Goal: Task Accomplishment & Management: Manage account settings

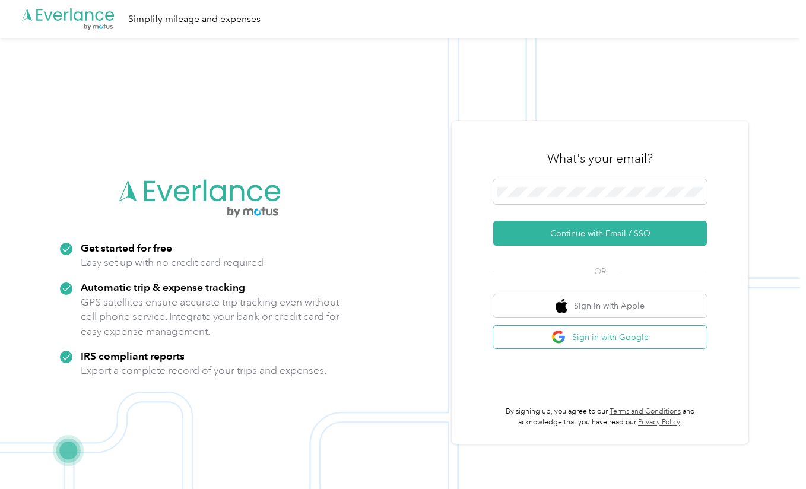
click at [561, 342] on img "button" at bounding box center [558, 337] width 15 height 15
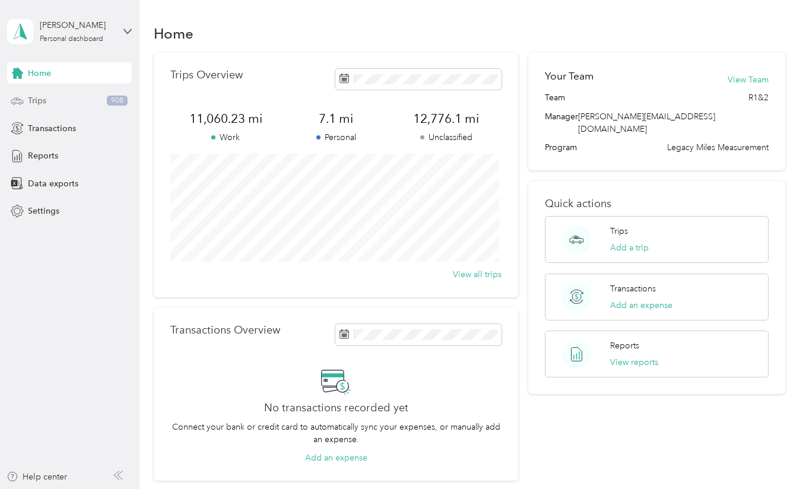
click at [86, 95] on div "Trips 908" at bounding box center [69, 100] width 125 height 21
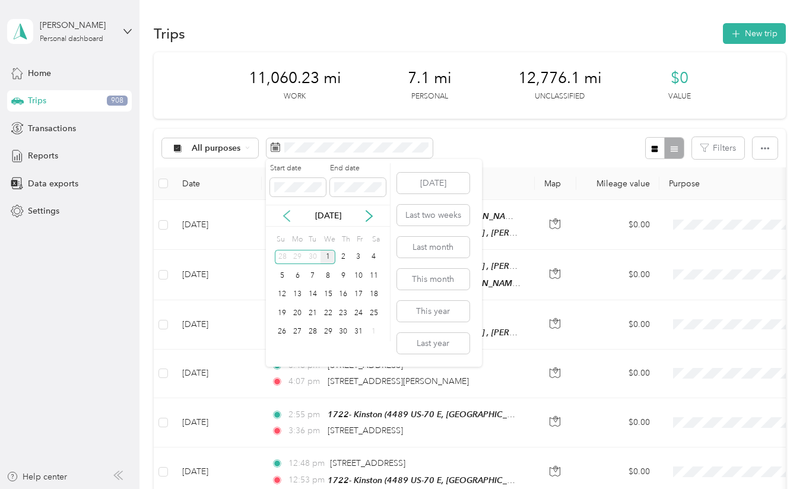
click at [290, 218] on icon at bounding box center [287, 216] width 12 height 12
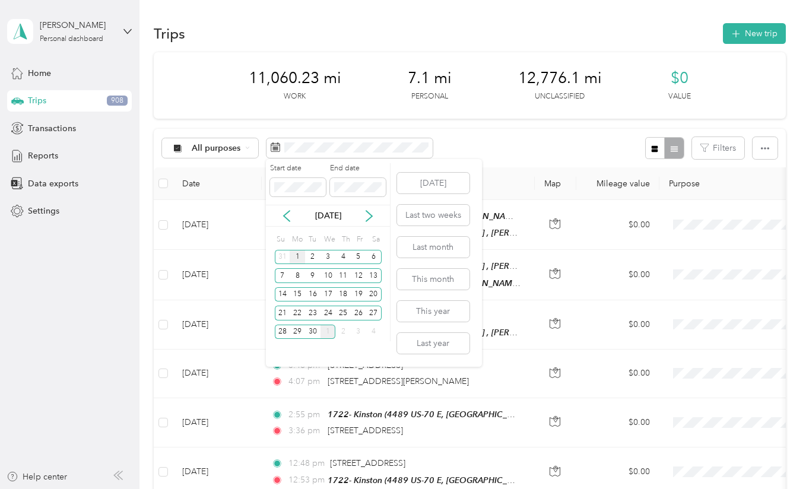
click at [294, 259] on div "1" at bounding box center [297, 257] width 15 height 15
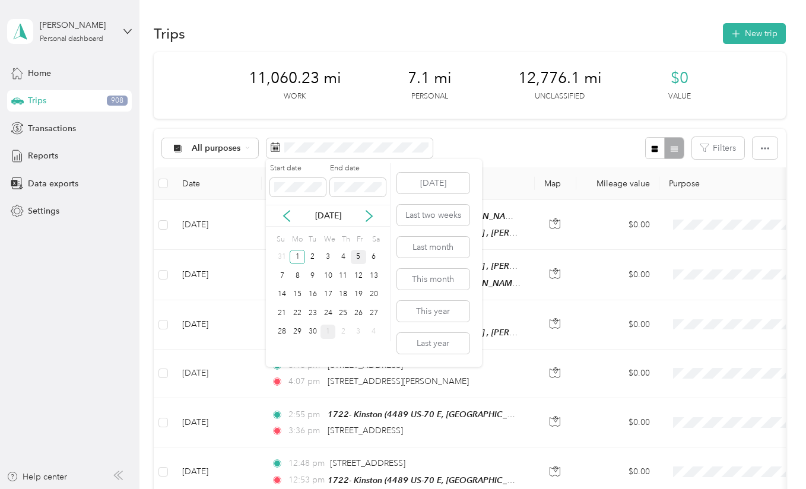
click at [355, 263] on div "5" at bounding box center [358, 257] width 15 height 15
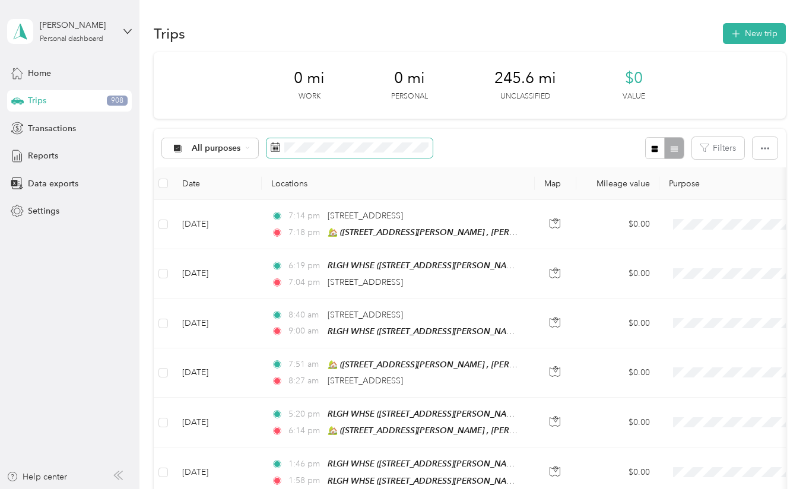
click at [309, 153] on span at bounding box center [349, 148] width 166 height 20
click at [277, 155] on span at bounding box center [349, 148] width 166 height 20
click at [271, 151] on icon at bounding box center [275, 147] width 9 height 8
click at [267, 146] on span at bounding box center [349, 148] width 166 height 20
click at [282, 148] on span at bounding box center [349, 148] width 166 height 20
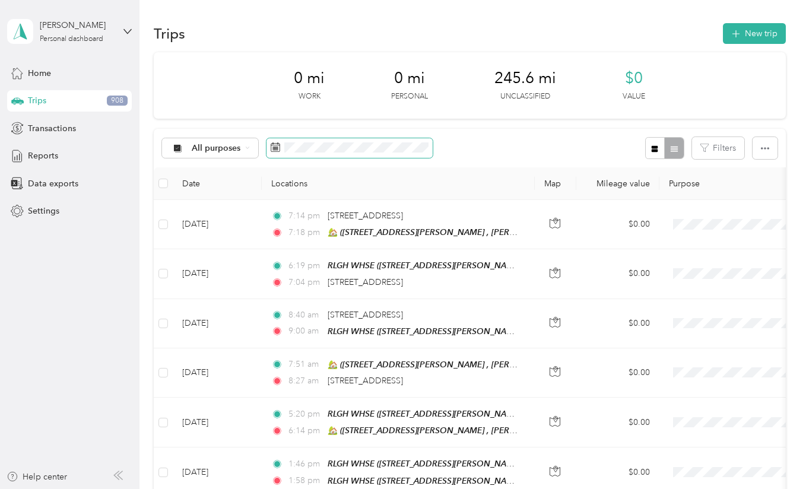
click at [274, 148] on icon at bounding box center [275, 146] width 9 height 9
click at [71, 107] on div "Trips 908" at bounding box center [69, 100] width 125 height 21
click at [268, 151] on span at bounding box center [349, 148] width 166 height 20
click at [278, 148] on icon at bounding box center [275, 146] width 9 height 9
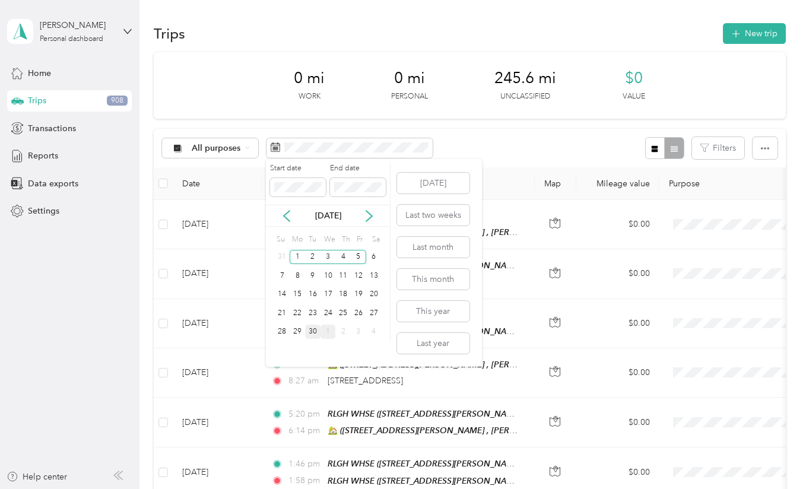
click at [313, 336] on div "30" at bounding box center [312, 332] width 15 height 15
click at [301, 335] on div "29" at bounding box center [297, 332] width 15 height 15
click at [299, 334] on div "29" at bounding box center [297, 332] width 15 height 15
click at [296, 332] on div "29" at bounding box center [297, 332] width 15 height 15
click at [299, 336] on div "29" at bounding box center [297, 332] width 15 height 15
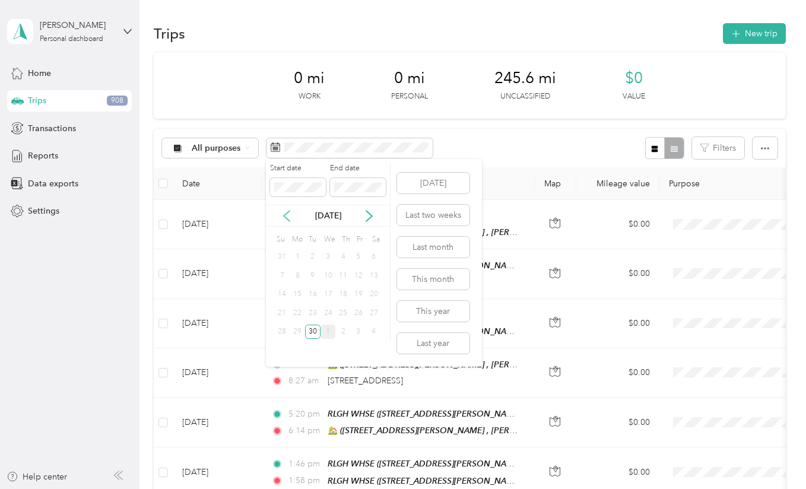
click at [286, 217] on icon at bounding box center [287, 216] width 12 height 12
click at [373, 217] on icon at bounding box center [369, 216] width 12 height 12
click at [297, 316] on div "22" at bounding box center [297, 313] width 15 height 15
click at [309, 338] on div "30" at bounding box center [312, 332] width 15 height 15
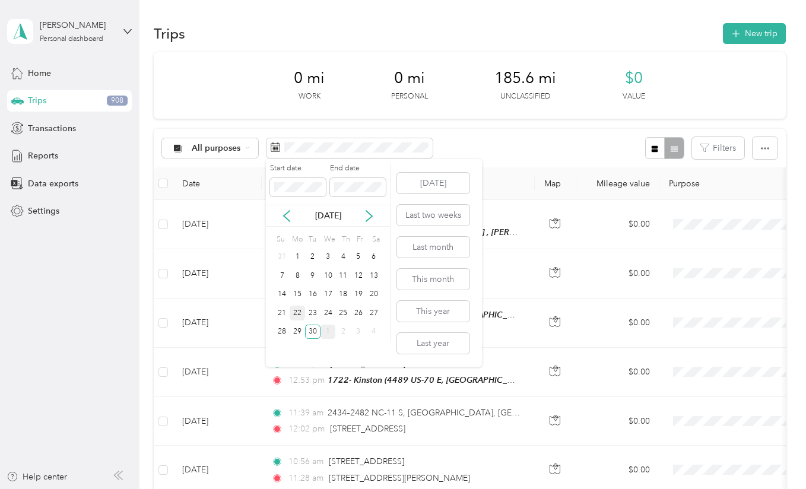
click at [299, 316] on div "22" at bounding box center [297, 313] width 15 height 15
click at [316, 334] on div "30" at bounding box center [312, 332] width 15 height 15
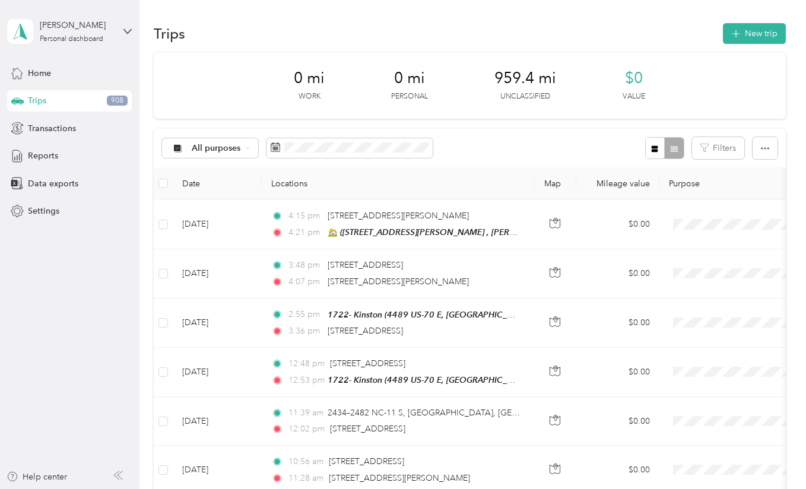
click at [493, 147] on div "All purposes Filters" at bounding box center [469, 148] width 631 height 39
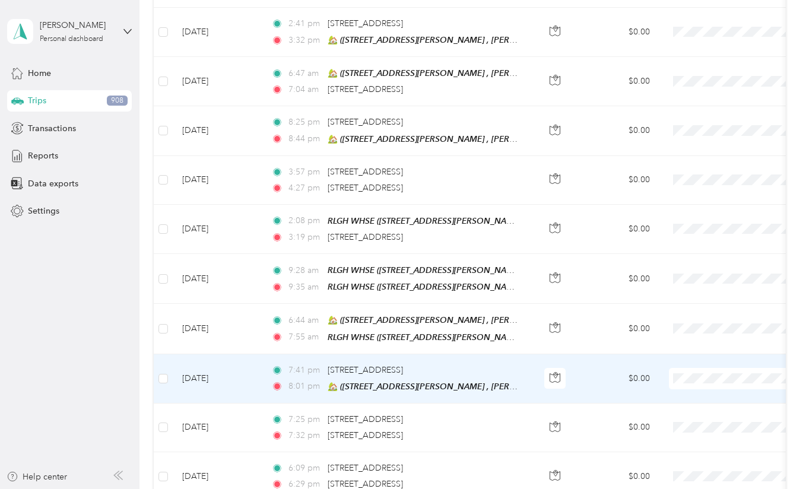
scroll to position [1152, 0]
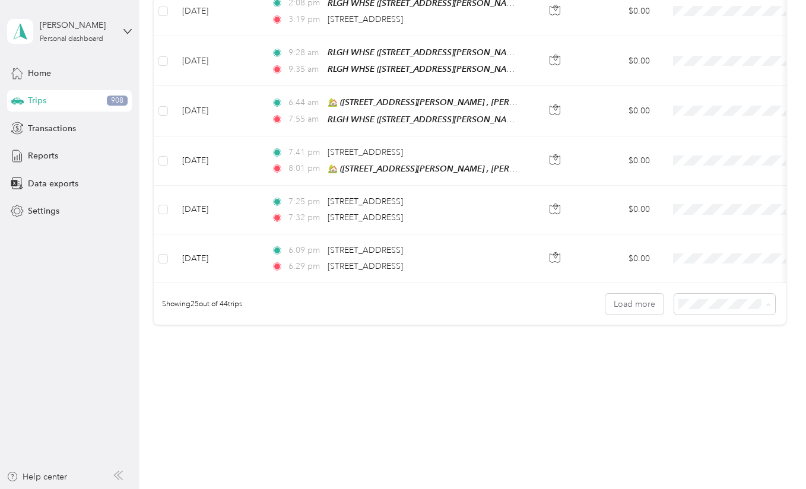
click at [710, 362] on div "100 per load" at bounding box center [722, 367] width 85 height 12
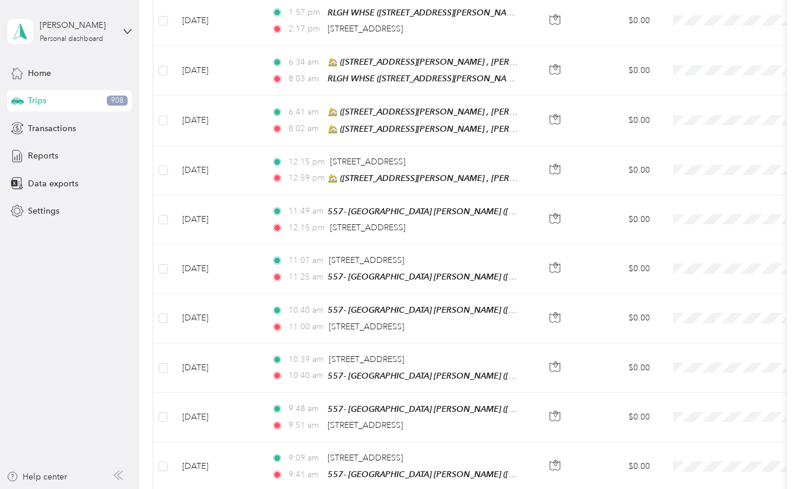
scroll to position [2085, 0]
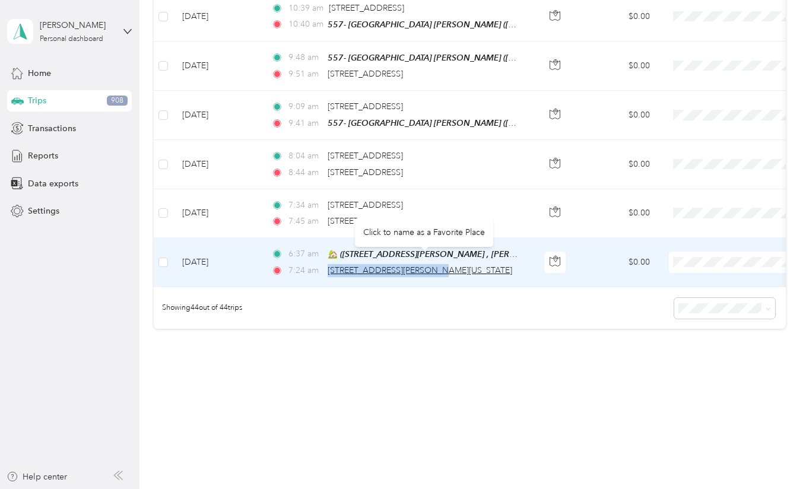
drag, startPoint x: 328, startPoint y: 256, endPoint x: 420, endPoint y: 260, distance: 92.1
click at [420, 265] on span "[STREET_ADDRESS][PERSON_NAME][US_STATE]" at bounding box center [420, 270] width 185 height 10
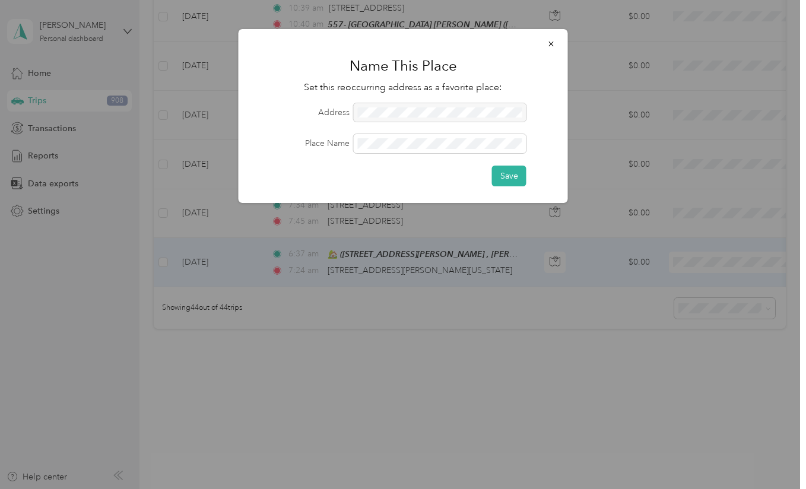
click at [351, 349] on div at bounding box center [403, 244] width 806 height 489
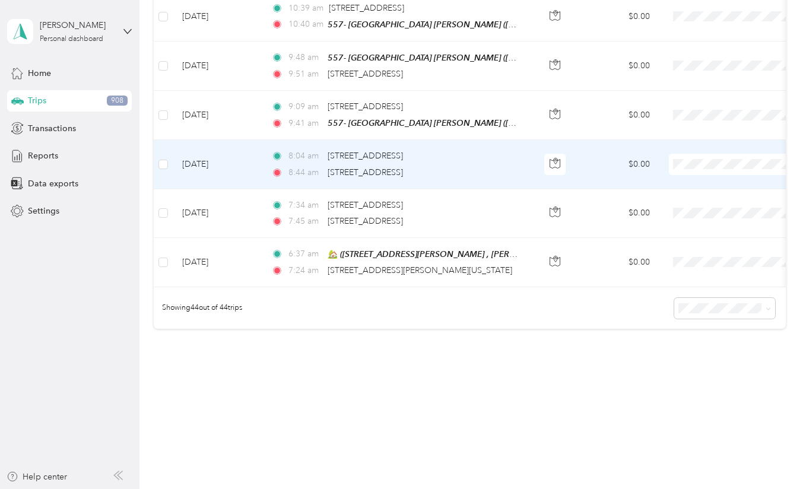
click at [237, 151] on td "[DATE]" at bounding box center [217, 164] width 89 height 49
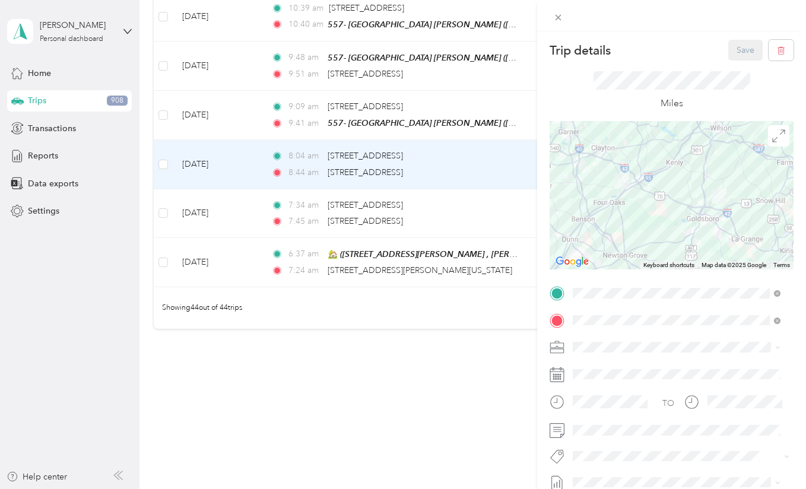
click at [642, 456] on span "[STREET_ADDRESS][PERSON_NAME] , 28366, [PERSON_NAME][GEOGRAPHIC_DATA], [GEOGRAP…" at bounding box center [683, 453] width 176 height 35
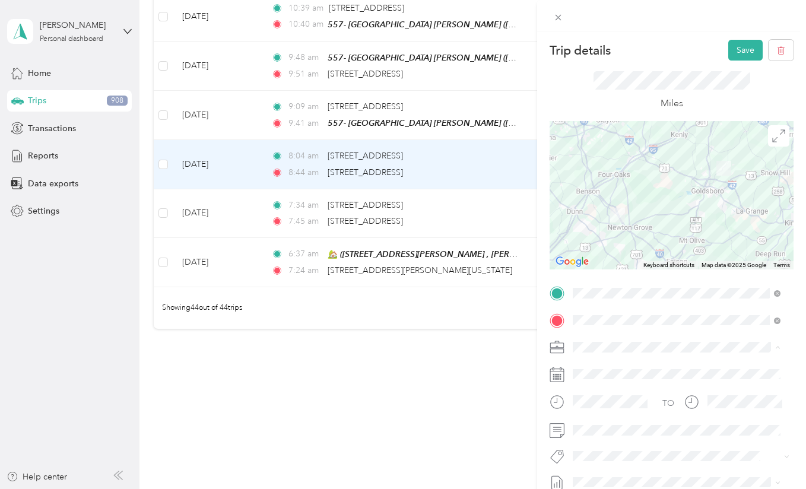
click at [618, 300] on div "In-Flight job visit" at bounding box center [676, 305] width 199 height 12
click at [734, 46] on button "Save" at bounding box center [745, 50] width 34 height 21
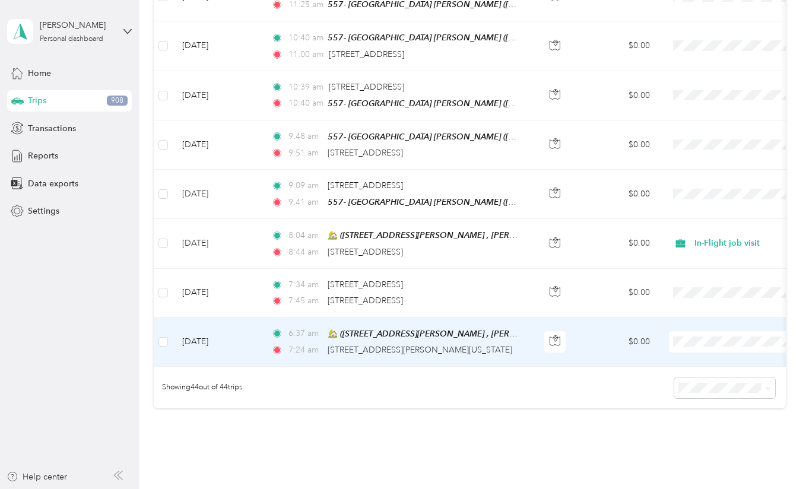
scroll to position [2003, 0]
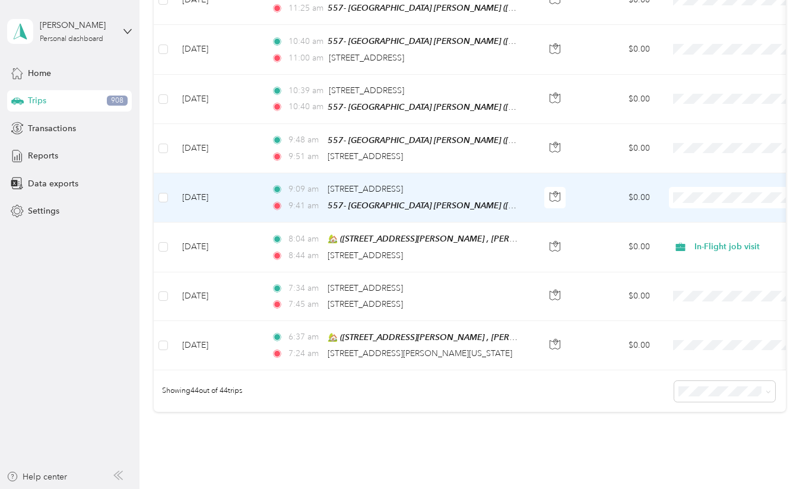
click at [243, 184] on td "[DATE]" at bounding box center [217, 197] width 89 height 49
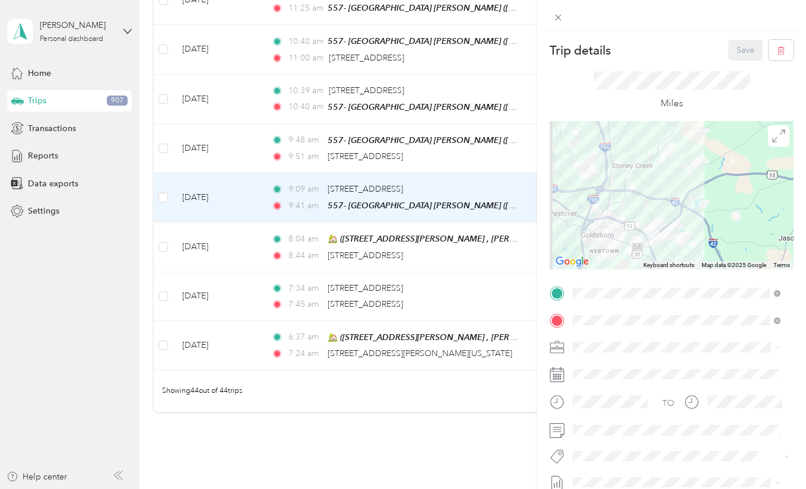
click at [612, 220] on span "Store Visit" at bounding box center [595, 222] width 37 height 10
click at [731, 50] on button "Save" at bounding box center [745, 50] width 34 height 21
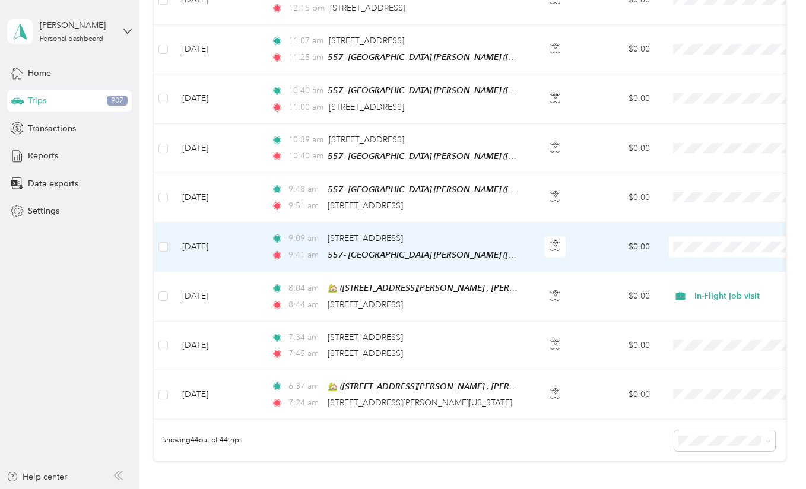
scroll to position [1950, 0]
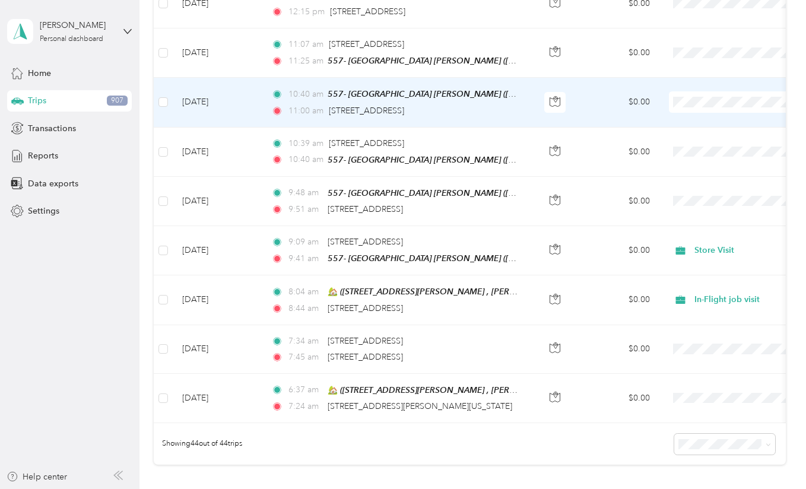
click at [259, 97] on td "[DATE]" at bounding box center [217, 102] width 89 height 49
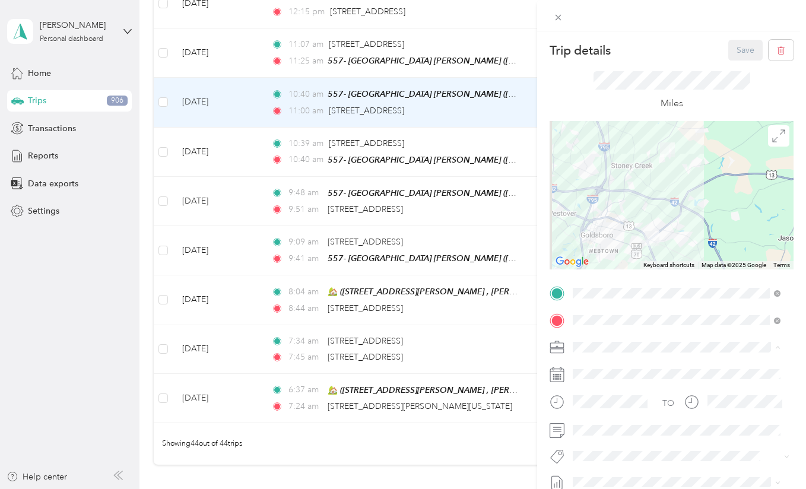
click at [621, 307] on li "In-Flight job visit" at bounding box center [677, 305] width 216 height 21
click at [615, 424] on span at bounding box center [681, 430] width 225 height 19
click at [733, 61] on div "Miles" at bounding box center [672, 91] width 244 height 61
click at [728, 50] on button "Save" at bounding box center [745, 50] width 34 height 21
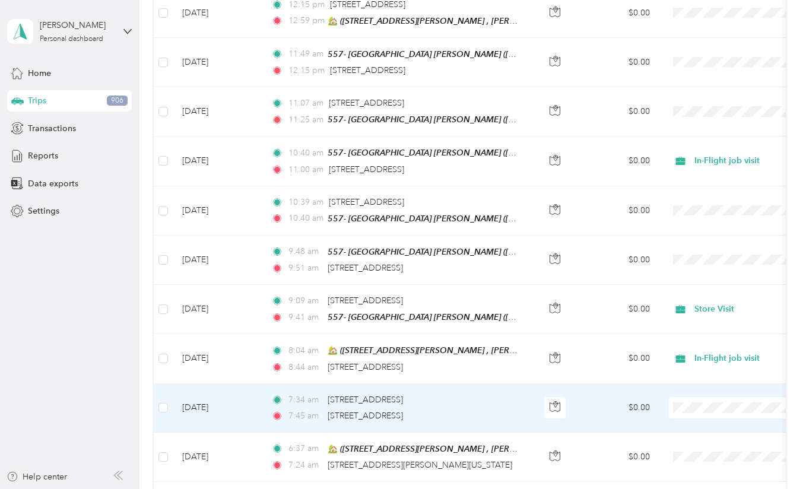
scroll to position [1892, 0]
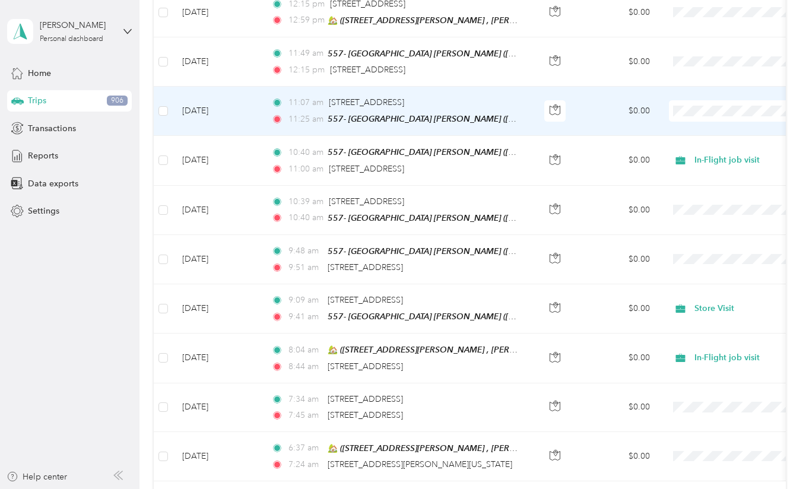
click at [260, 106] on td "[DATE]" at bounding box center [217, 111] width 89 height 49
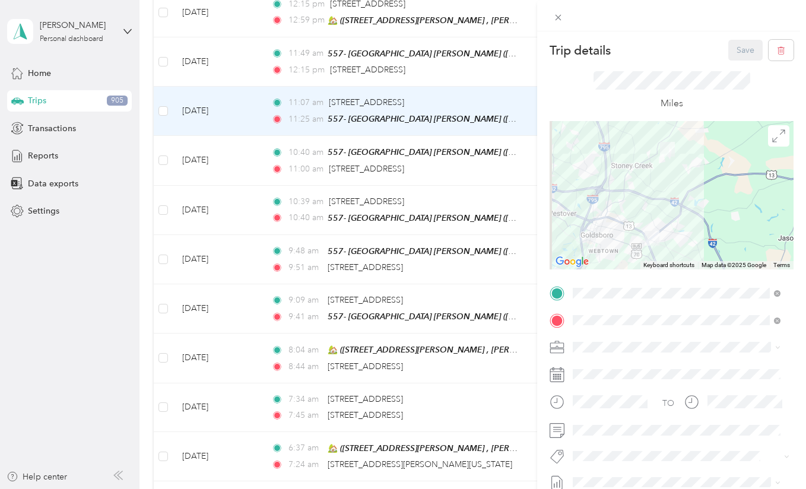
click at [599, 220] on span "Store Visit" at bounding box center [595, 222] width 37 height 10
click at [735, 55] on button "Save" at bounding box center [745, 50] width 34 height 21
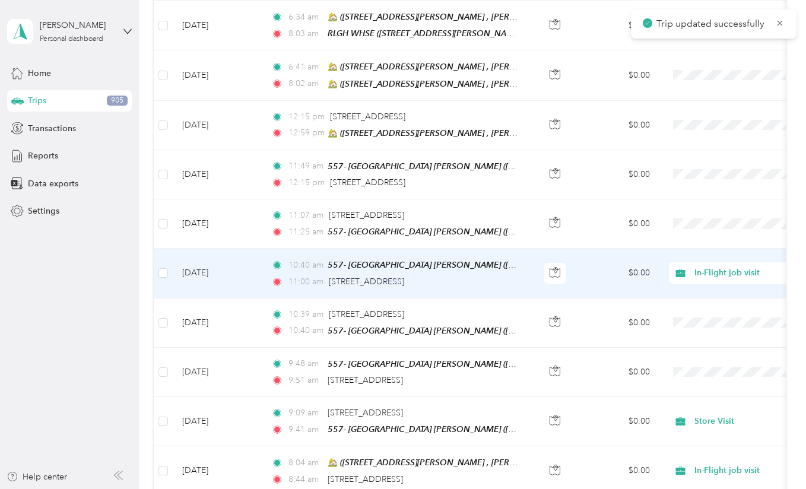
scroll to position [1779, 0]
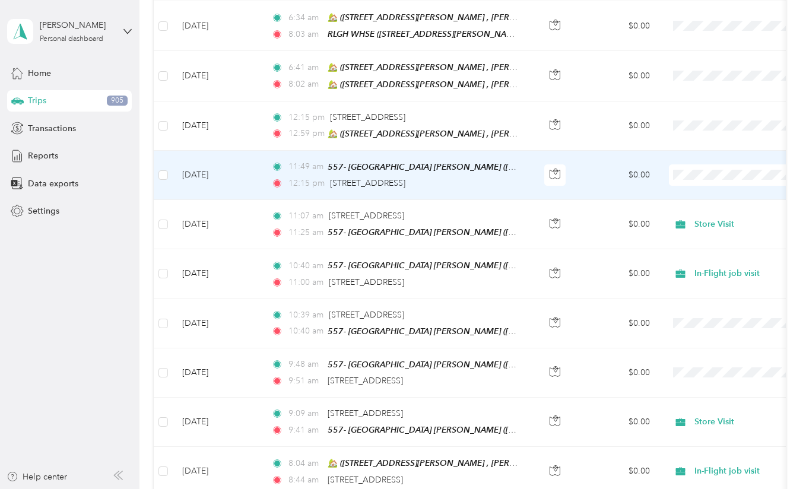
click at [255, 170] on td "[DATE]" at bounding box center [217, 175] width 89 height 49
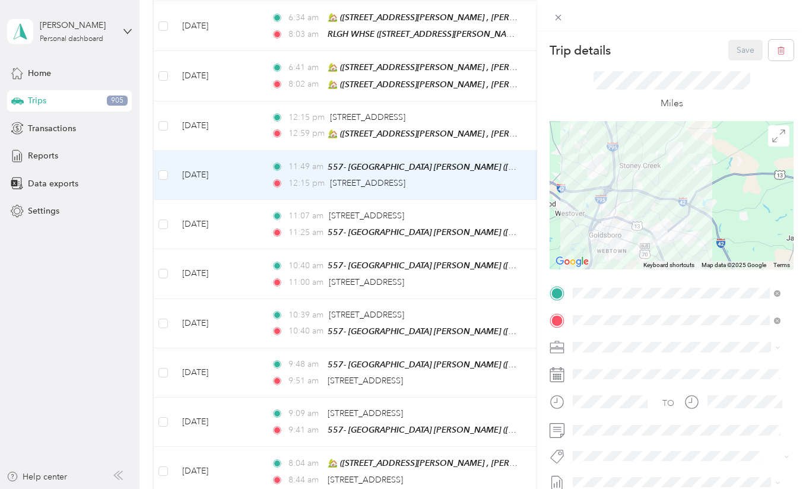
click at [627, 341] on span at bounding box center [681, 347] width 225 height 19
click at [617, 309] on div "In-Flight job visit" at bounding box center [676, 305] width 199 height 12
click at [735, 52] on button "Save" at bounding box center [745, 50] width 34 height 21
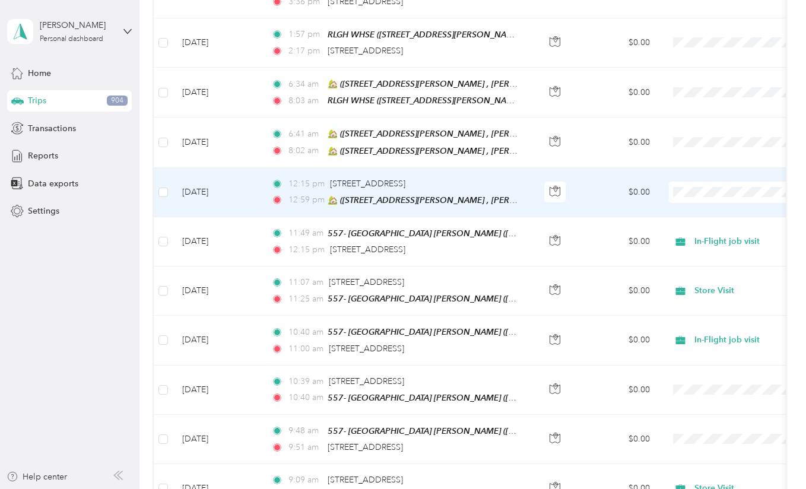
scroll to position [1710, 0]
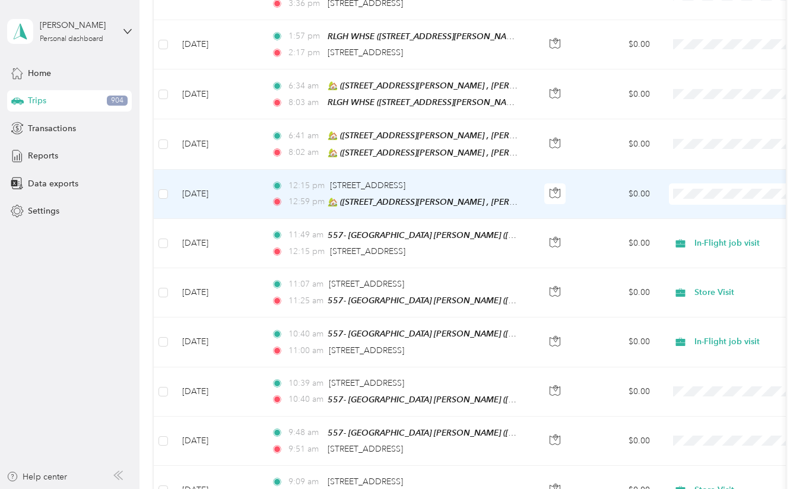
click at [594, 196] on td "$0.00" at bounding box center [617, 194] width 83 height 49
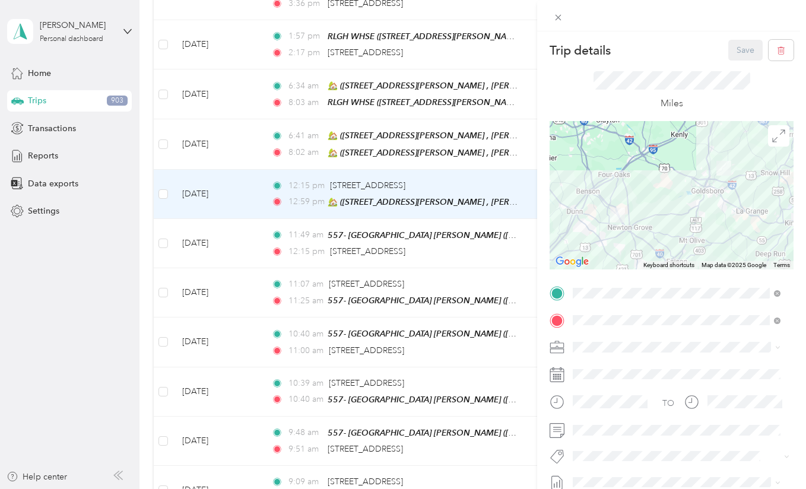
click at [608, 199] on span "Drive Home" at bounding box center [600, 201] width 46 height 10
click at [728, 57] on button "Save" at bounding box center [745, 50] width 34 height 21
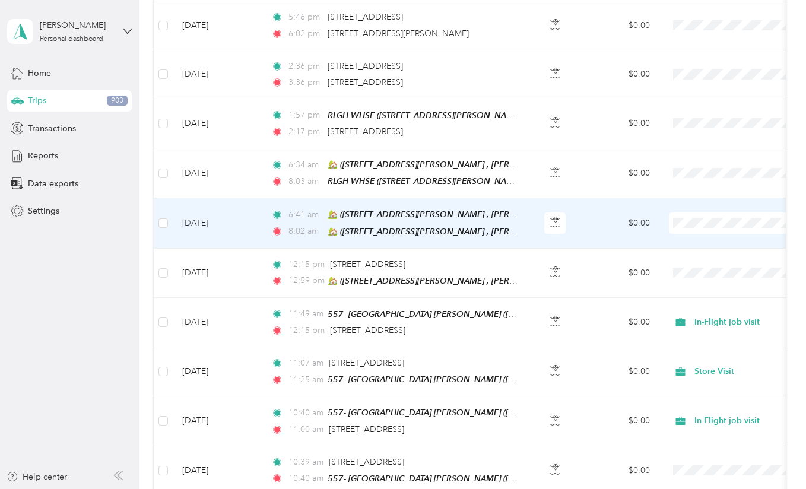
scroll to position [1633, 0]
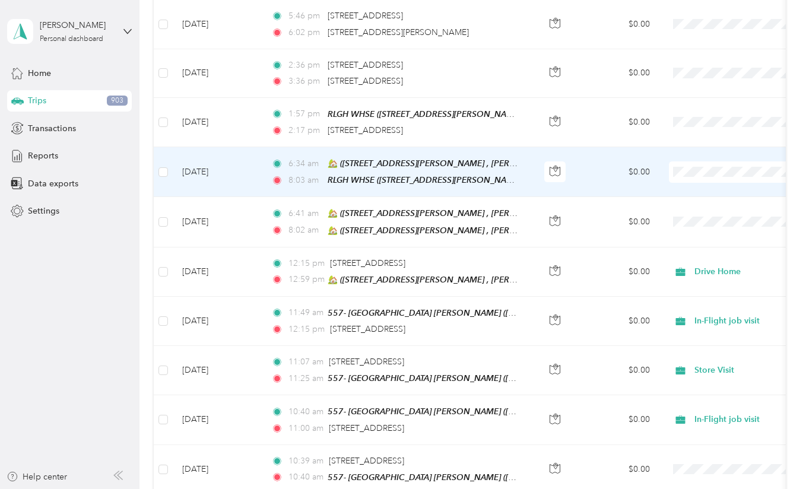
click at [593, 162] on td "$0.00" at bounding box center [617, 172] width 83 height 50
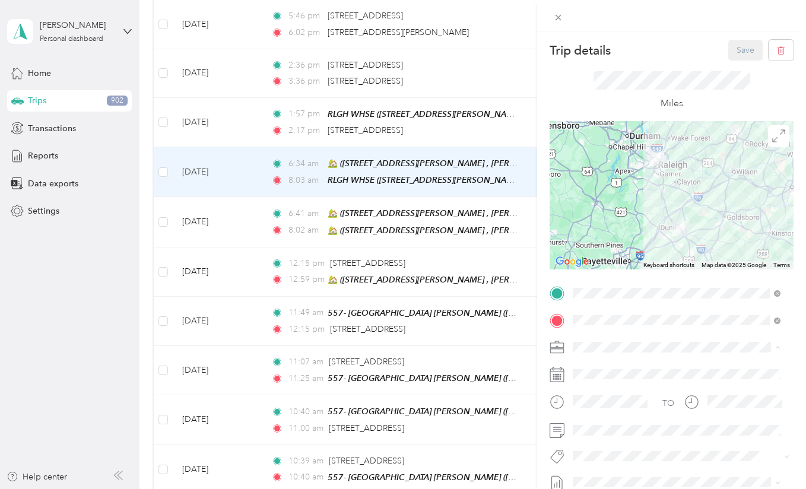
click at [611, 289] on li "Warehouse" at bounding box center [677, 284] width 216 height 21
click at [728, 53] on button "Save" at bounding box center [745, 50] width 34 height 21
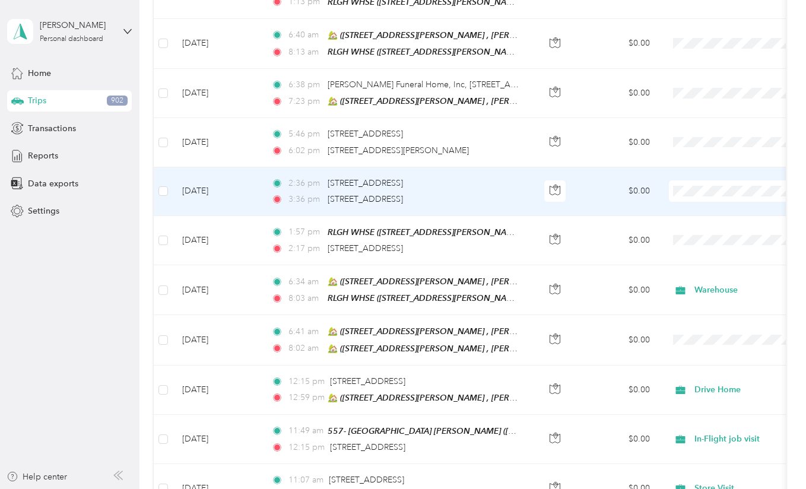
scroll to position [1513, 0]
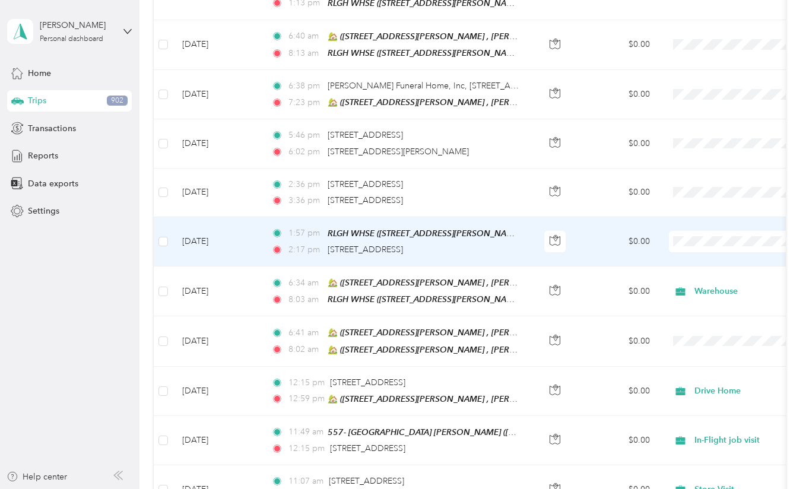
click at [493, 248] on td "1:57 pm RLGH WHSE ([STREET_ADDRESS][PERSON_NAME]) 2:17 pm [STREET_ADDRESS]" at bounding box center [398, 241] width 273 height 49
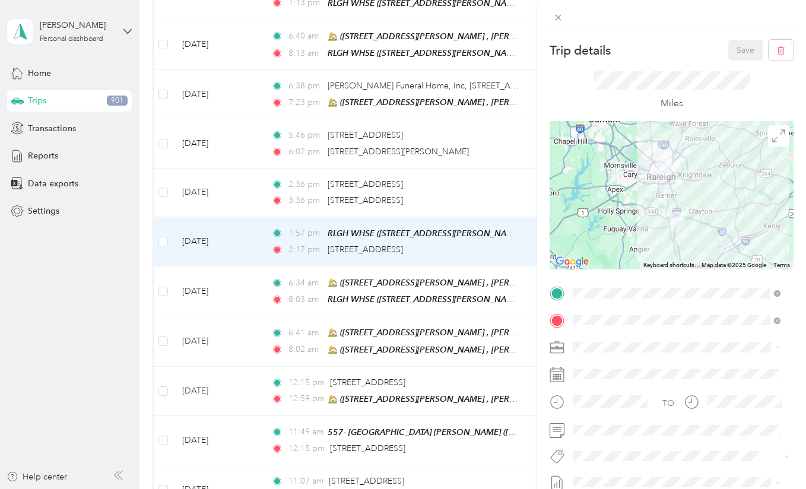
click at [601, 241] on span "Inspection" at bounding box center [596, 243] width 39 height 10
click at [728, 44] on button "Save" at bounding box center [745, 50] width 34 height 21
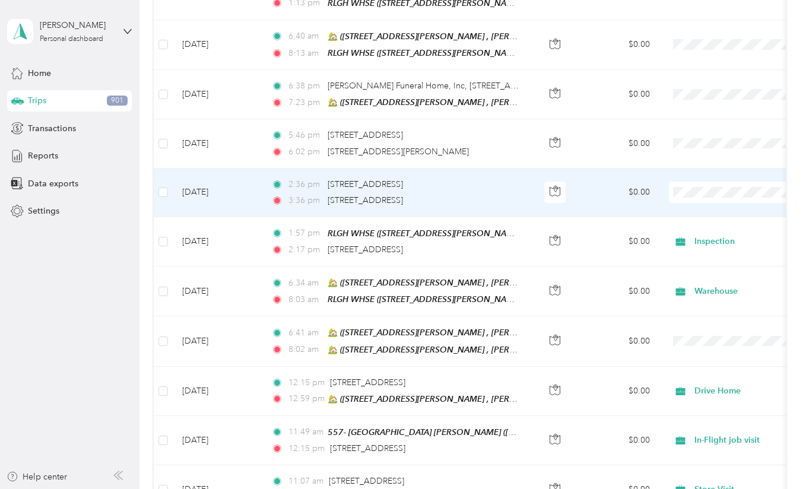
click at [518, 194] on div "3:36 pm [STREET_ADDRESS]" at bounding box center [395, 200] width 249 height 13
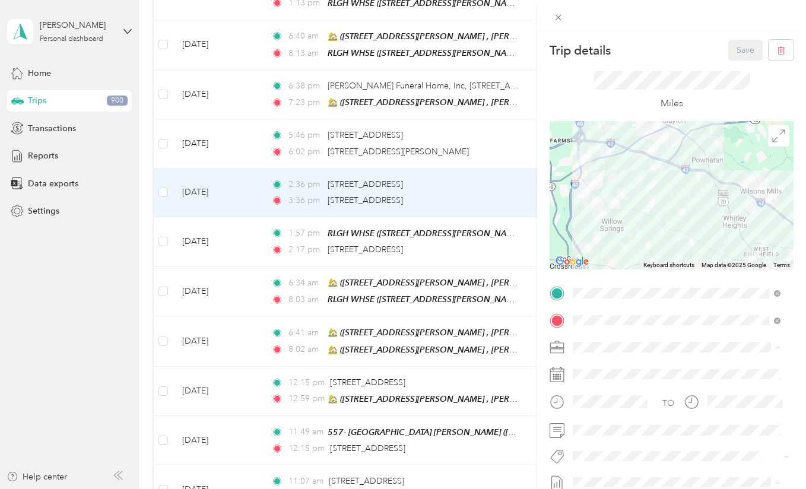
click at [628, 204] on div "Drive Home" at bounding box center [676, 201] width 199 height 12
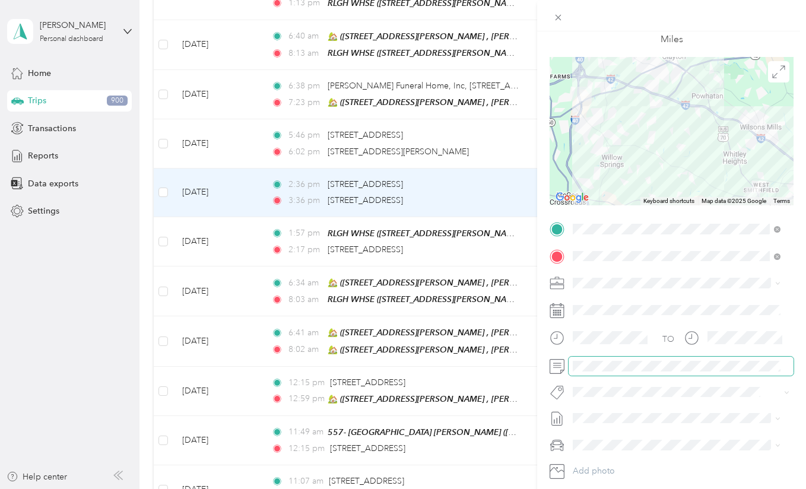
scroll to position [63, 0]
click at [555, 23] on span at bounding box center [558, 17] width 17 height 17
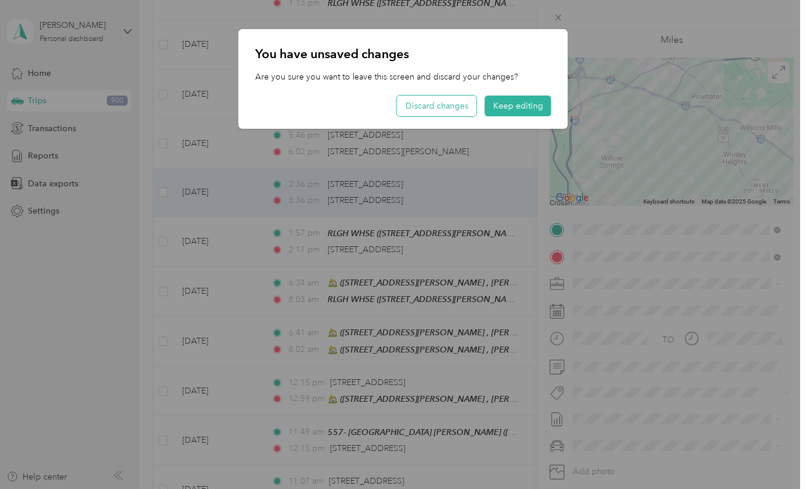
click at [465, 113] on button "Discard changes" at bounding box center [437, 106] width 80 height 21
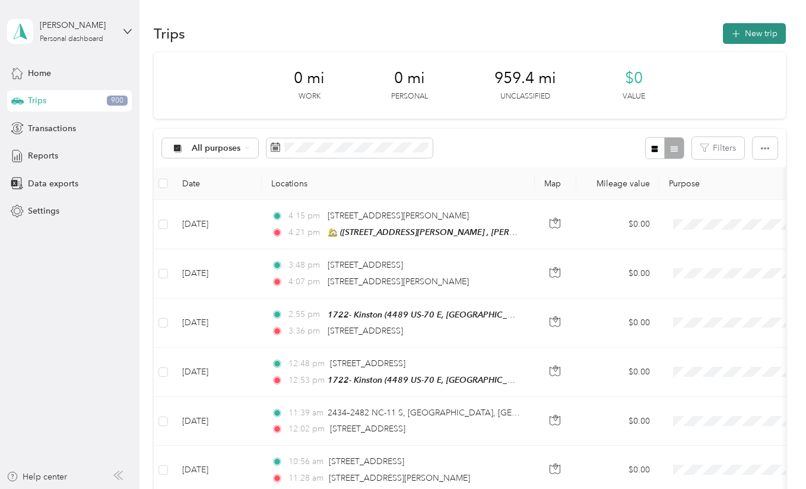
click at [728, 41] on button "New trip" at bounding box center [754, 33] width 63 height 21
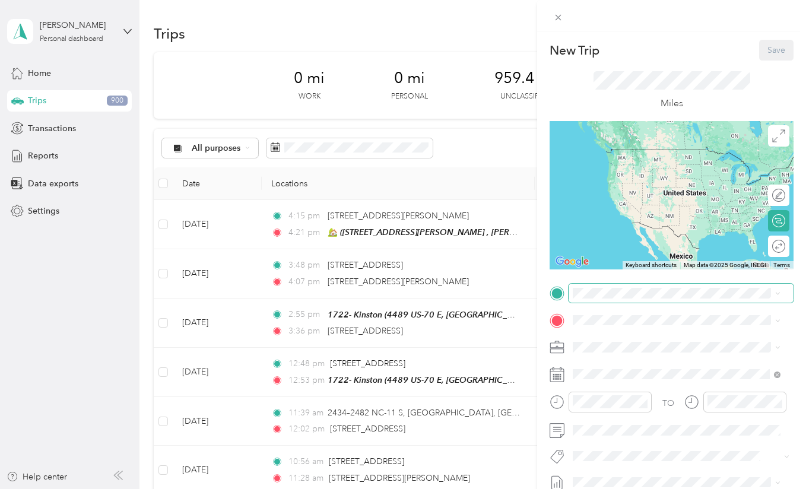
click at [634, 284] on span at bounding box center [681, 293] width 225 height 19
click at [639, 341] on span "[STREET_ADDRESS][US_STATE]" at bounding box center [654, 336] width 119 height 11
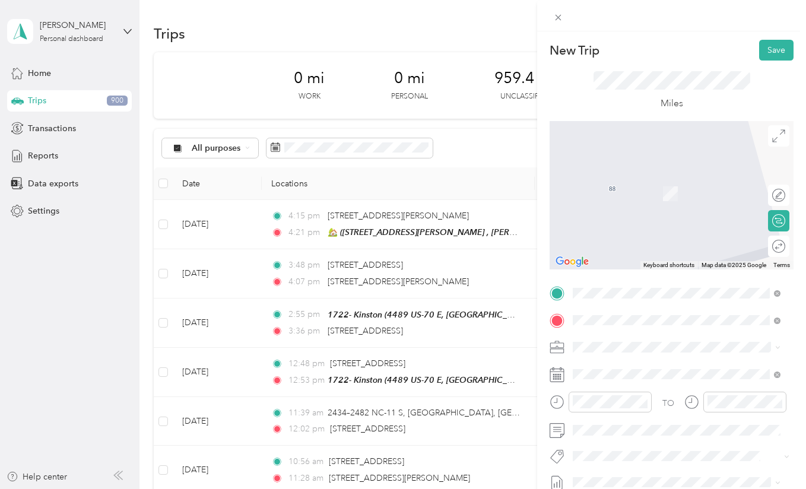
click at [604, 209] on span "[STREET_ADDRESS][PERSON_NAME] , 28366, [PERSON_NAME][GEOGRAPHIC_DATA], [GEOGRAP…" at bounding box center [683, 205] width 176 height 35
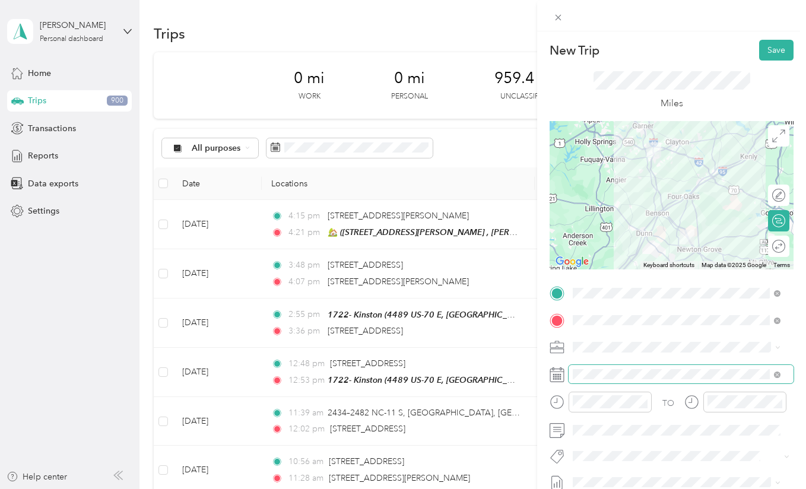
click at [607, 379] on span at bounding box center [681, 374] width 225 height 19
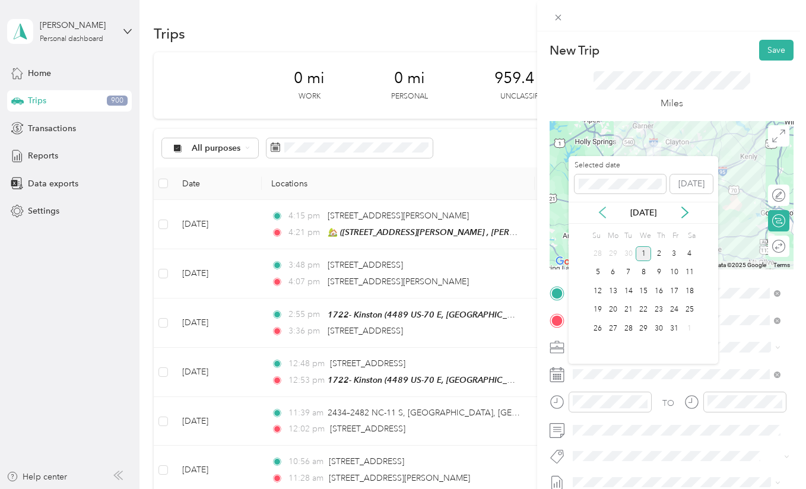
click at [599, 210] on icon at bounding box center [602, 213] width 12 height 12
click at [649, 309] on div "24" at bounding box center [643, 310] width 15 height 15
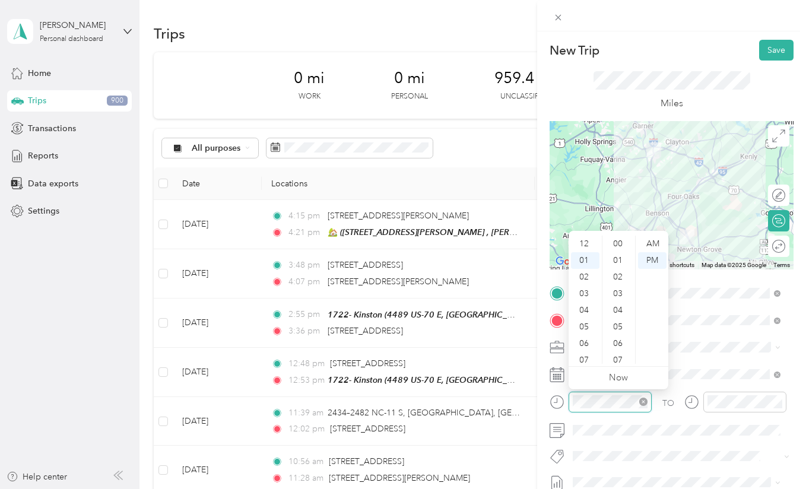
scroll to position [715, 0]
click at [577, 277] on div "03" at bounding box center [585, 277] width 28 height 17
click at [617, 280] on div "36" at bounding box center [619, 276] width 28 height 17
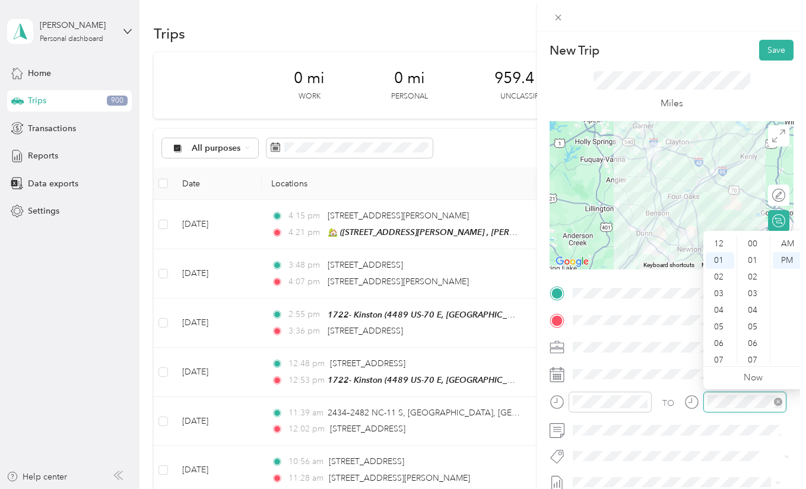
scroll to position [17, 0]
click at [715, 292] on div "04" at bounding box center [720, 293] width 28 height 17
click at [751, 334] on div "06" at bounding box center [753, 327] width 28 height 17
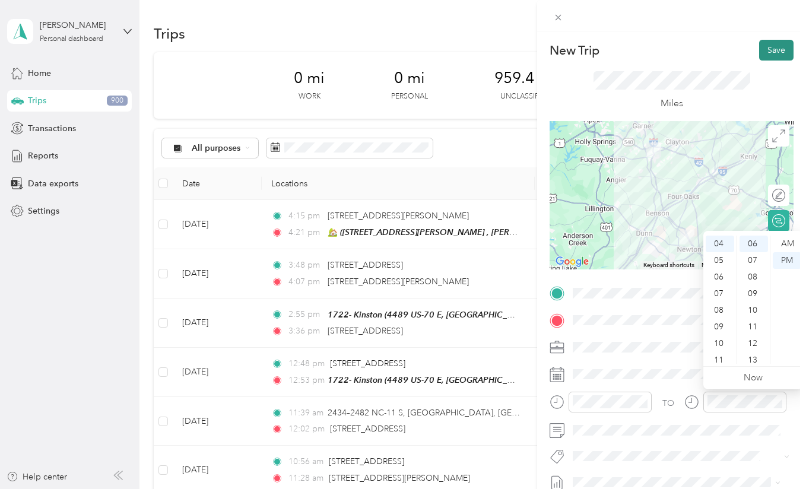
click at [759, 49] on button "Save" at bounding box center [776, 50] width 34 height 21
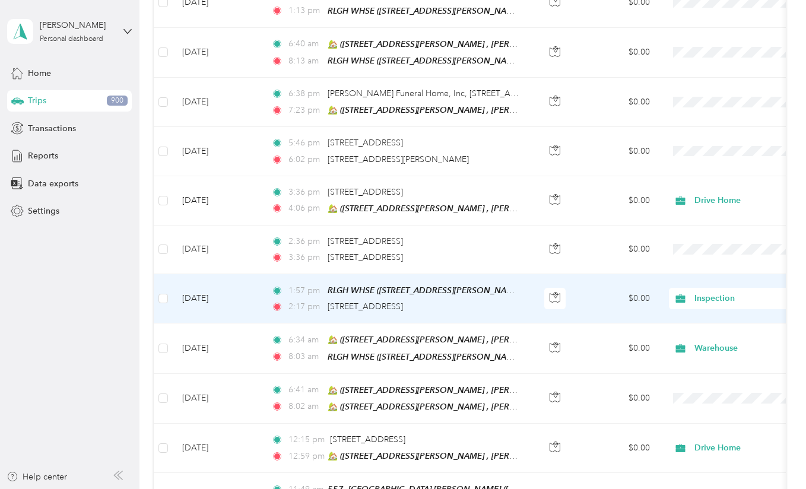
scroll to position [1504, 0]
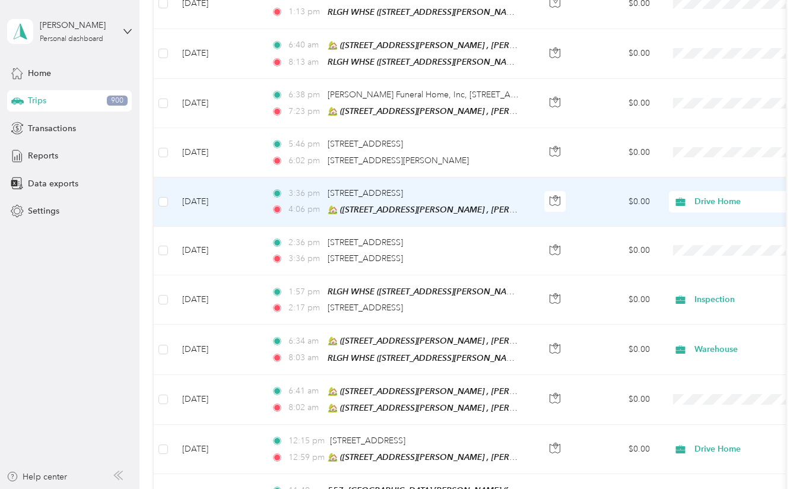
click at [460, 187] on div "3:36 pm [STREET_ADDRESS][PERSON_NAME]" at bounding box center [395, 193] width 249 height 13
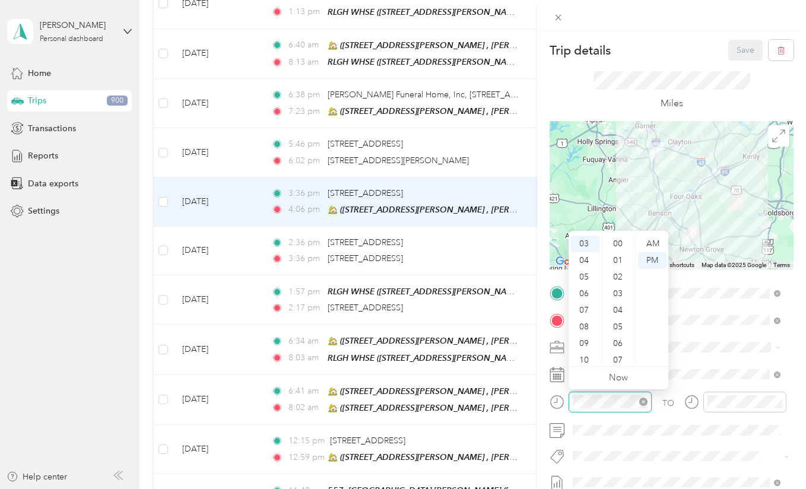
scroll to position [598, 0]
click at [583, 269] on div "02" at bounding box center [585, 267] width 28 height 17
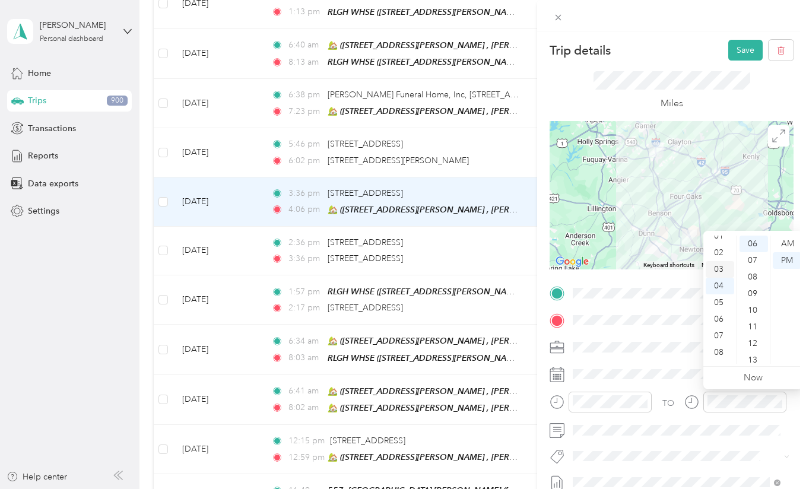
click at [719, 268] on div "03" at bounding box center [720, 269] width 28 height 17
click at [736, 52] on button "Save" at bounding box center [745, 50] width 34 height 21
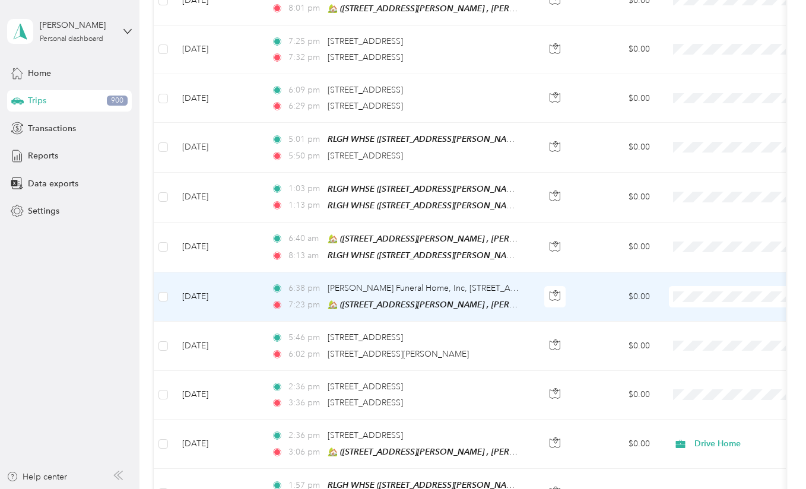
scroll to position [1306, 0]
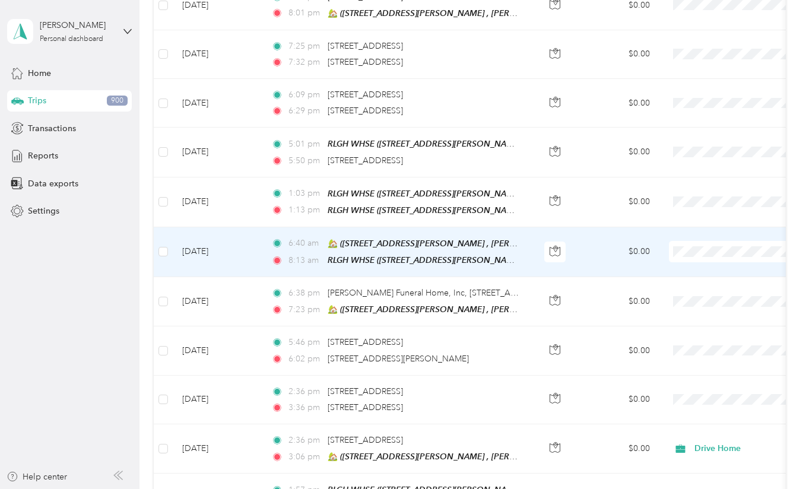
click at [605, 237] on td "$0.00" at bounding box center [617, 252] width 83 height 50
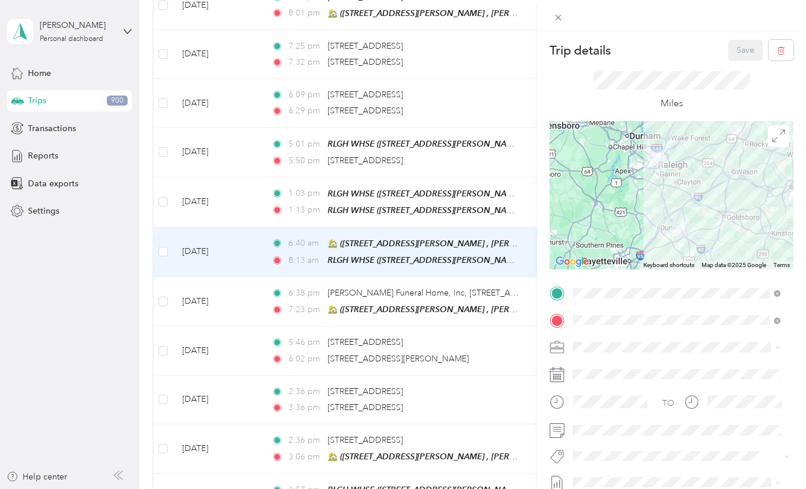
click at [610, 288] on li "Warehouse" at bounding box center [677, 284] width 216 height 21
click at [728, 55] on button "Save" at bounding box center [745, 50] width 34 height 21
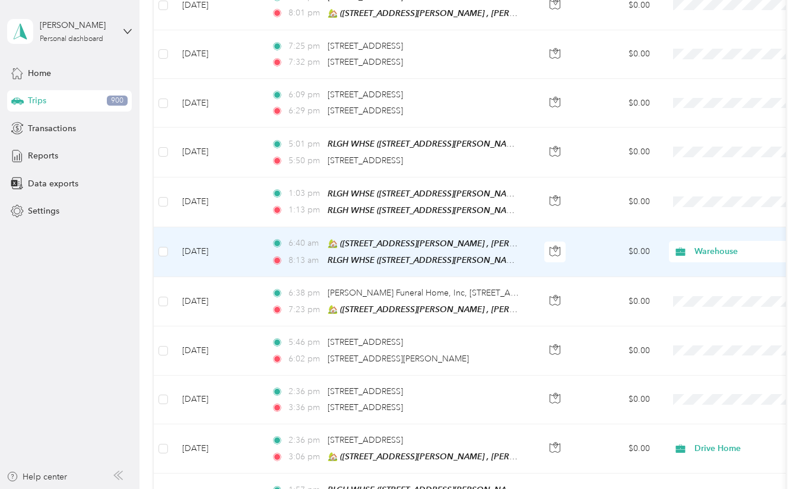
click at [247, 245] on td "[DATE]" at bounding box center [217, 252] width 89 height 50
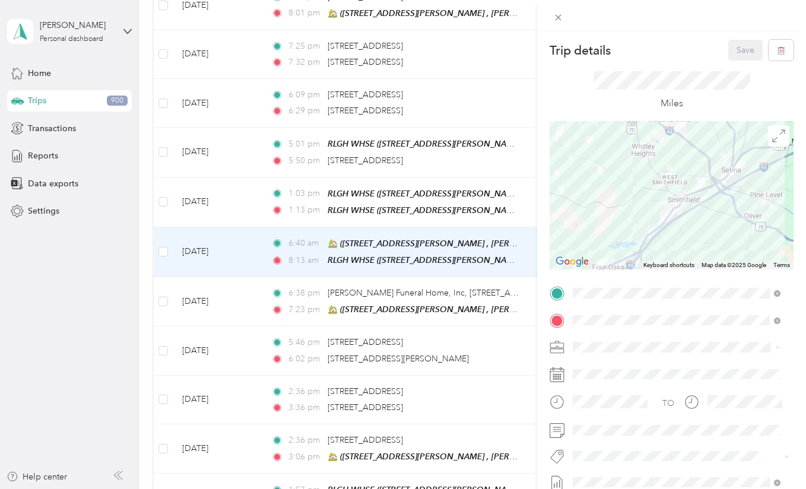
drag, startPoint x: 674, startPoint y: 212, endPoint x: 621, endPoint y: 170, distance: 67.1
click at [621, 170] on div at bounding box center [672, 195] width 244 height 148
click at [560, 13] on icon at bounding box center [558, 17] width 10 height 10
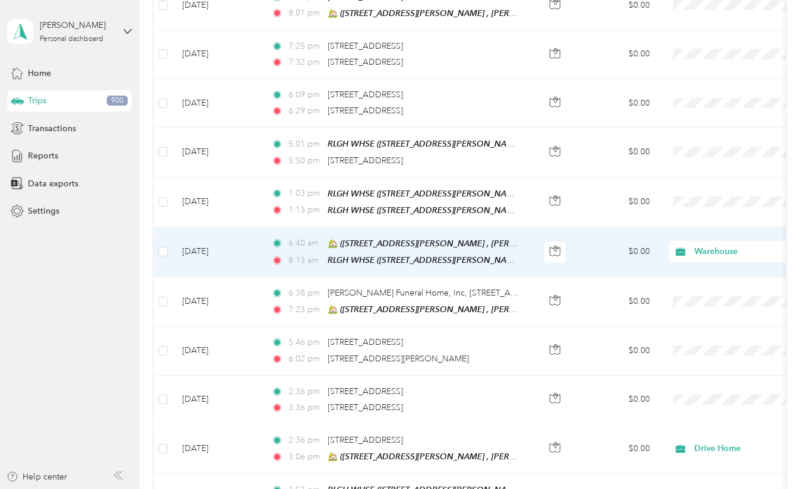
click at [590, 249] on td "$0.00" at bounding box center [617, 252] width 83 height 50
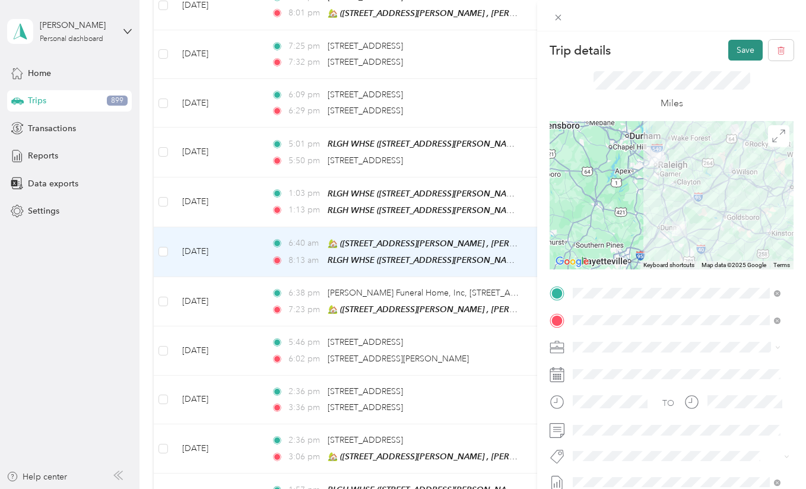
click at [728, 54] on button "Save" at bounding box center [745, 50] width 34 height 21
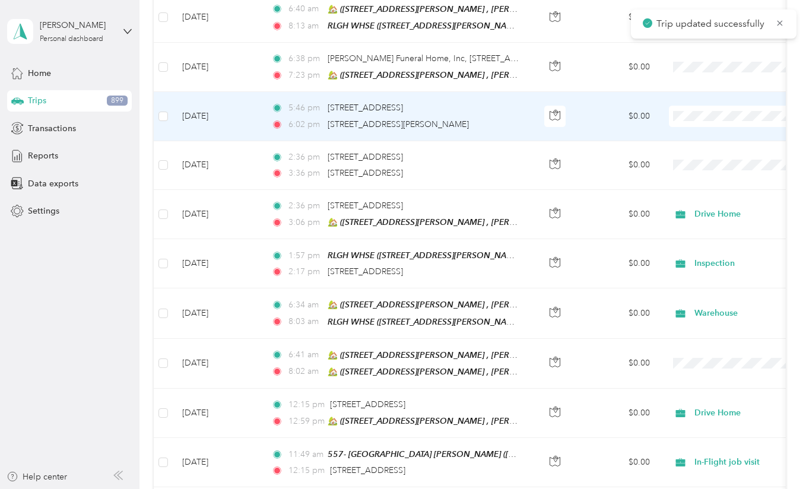
scroll to position [1545, 0]
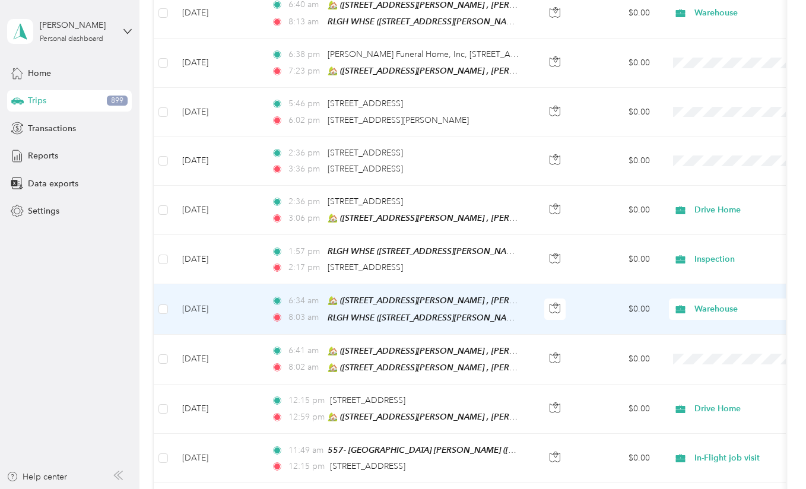
click at [599, 301] on td "$0.00" at bounding box center [617, 309] width 83 height 50
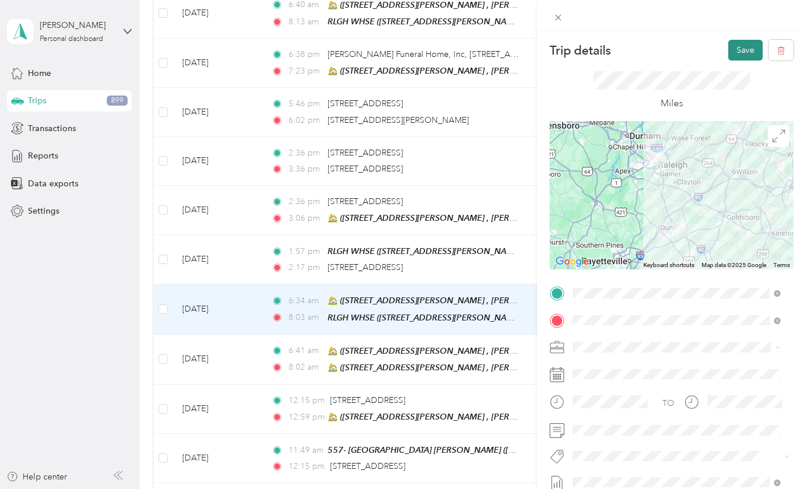
click at [734, 45] on button "Save" at bounding box center [745, 50] width 34 height 21
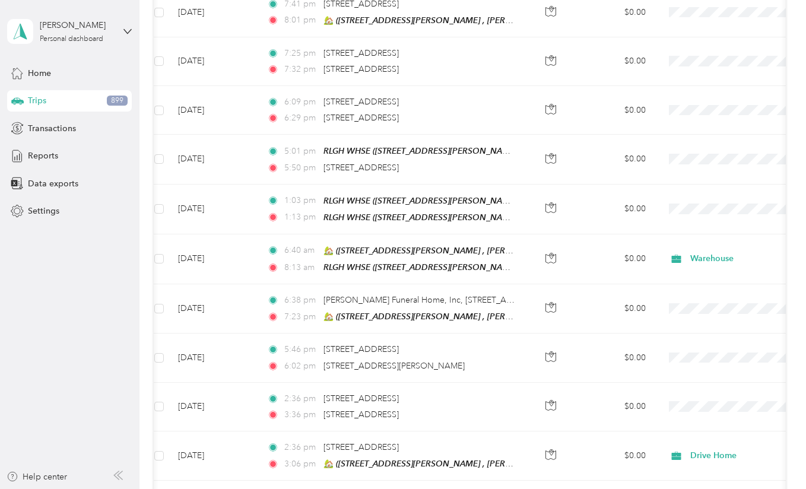
scroll to position [1277, 0]
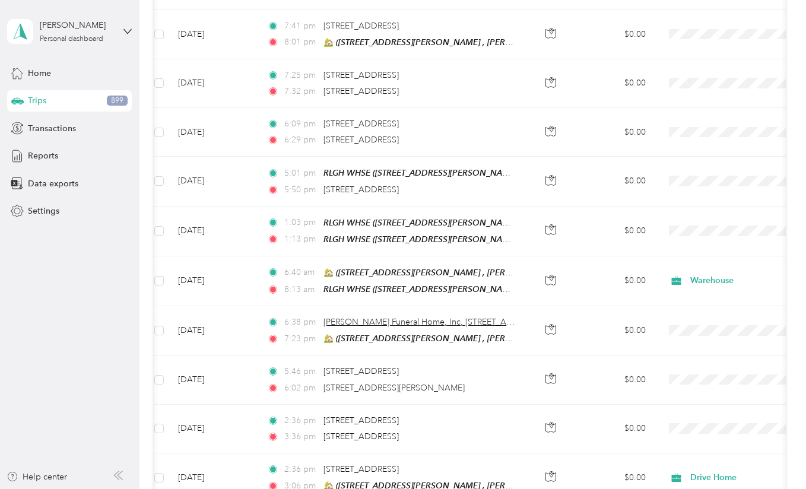
click at [332, 317] on span "[PERSON_NAME] Funeral Home, Inc, [STREET_ADDRESS][PERSON_NAME][US_STATE]" at bounding box center [486, 322] width 326 height 10
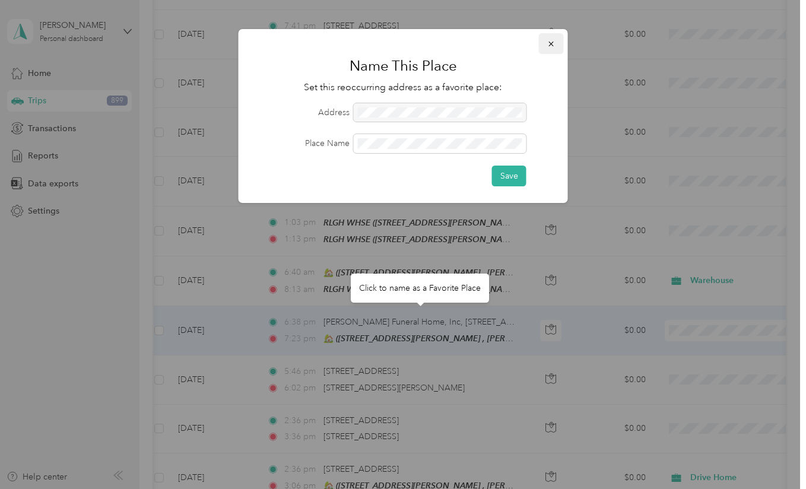
click at [551, 49] on button "button" at bounding box center [551, 43] width 25 height 21
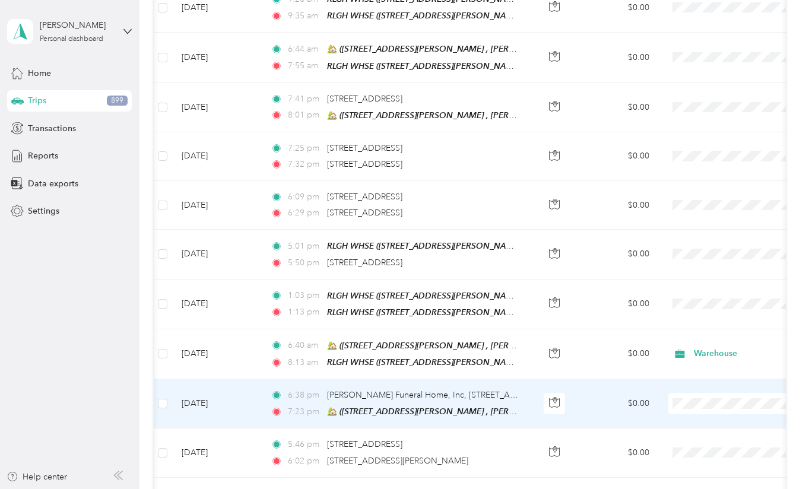
scroll to position [1202, 0]
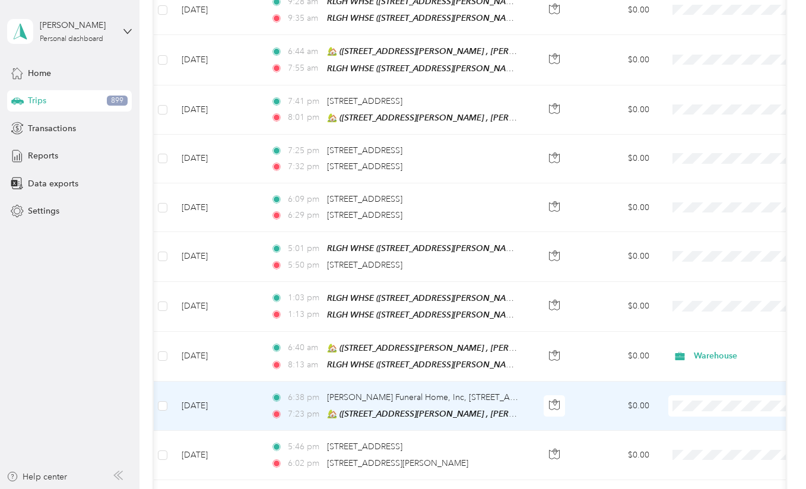
click at [254, 256] on td "[DATE]" at bounding box center [216, 256] width 89 height 49
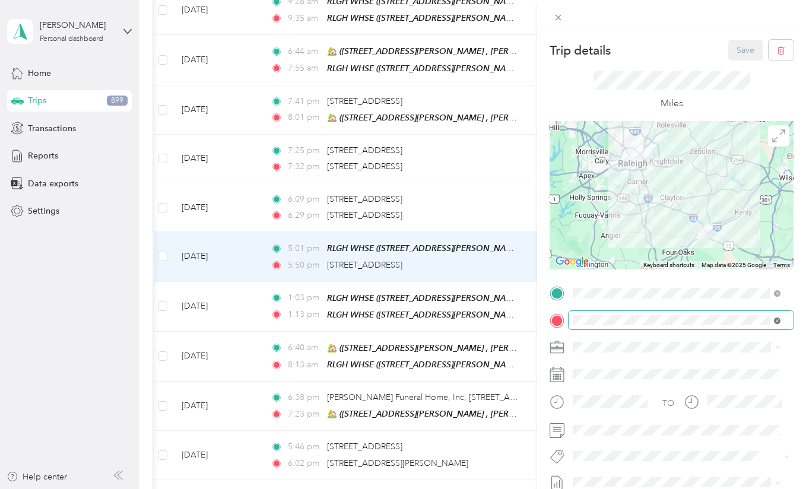
click at [777, 320] on icon at bounding box center [777, 320] width 3 height 3
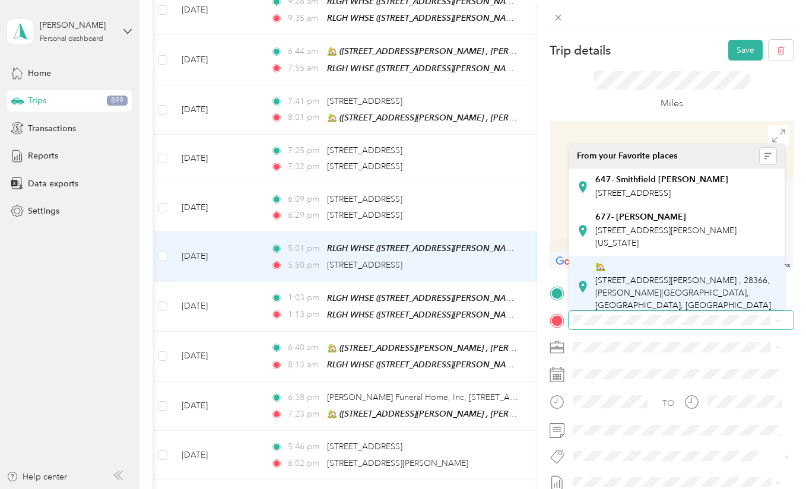
click at [674, 291] on span "[STREET_ADDRESS][PERSON_NAME] , 28366, [PERSON_NAME][GEOGRAPHIC_DATA], [GEOGRAP…" at bounding box center [683, 292] width 176 height 35
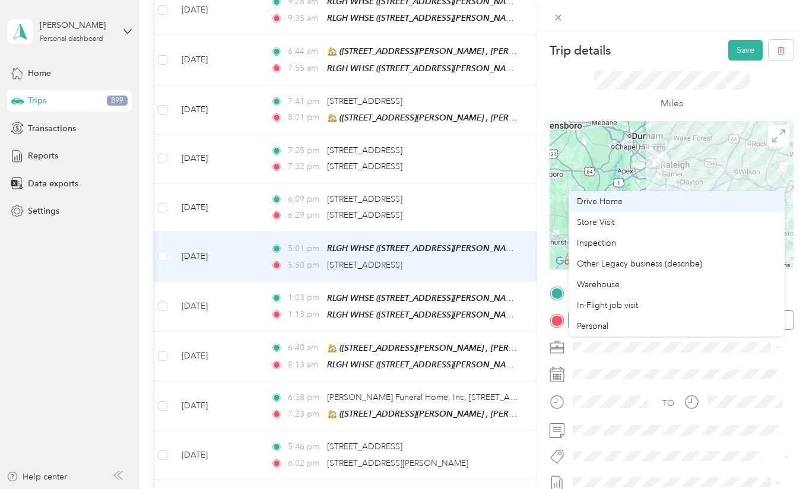
click at [685, 201] on div "Drive Home" at bounding box center [676, 201] width 199 height 12
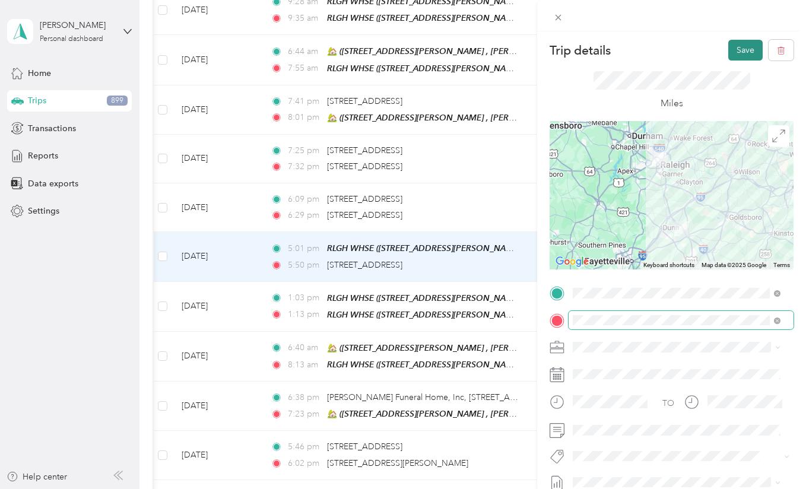
click at [741, 56] on button "Save" at bounding box center [745, 50] width 34 height 21
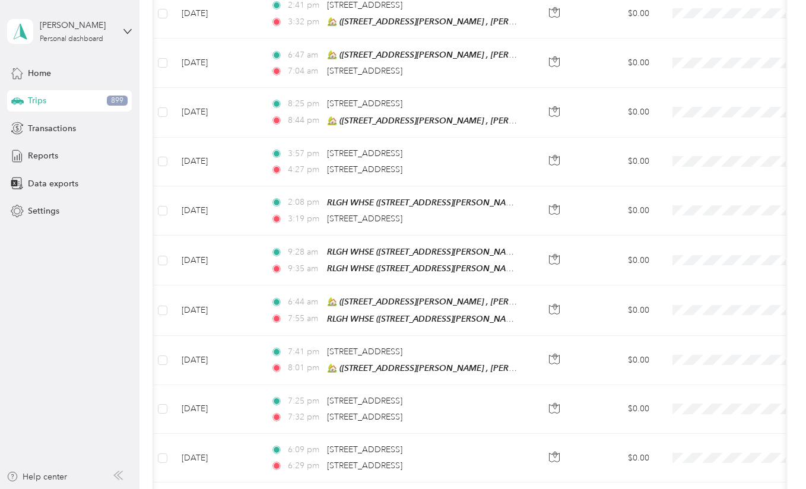
scroll to position [955, 0]
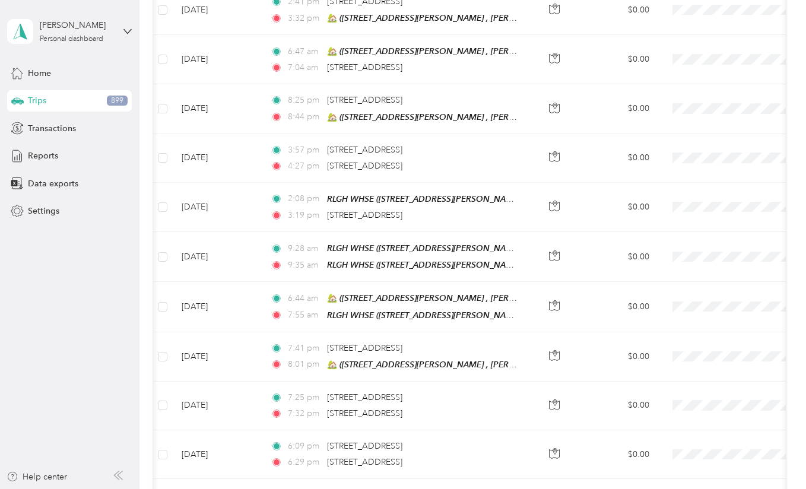
click at [246, 304] on td "[DATE]" at bounding box center [216, 307] width 89 height 50
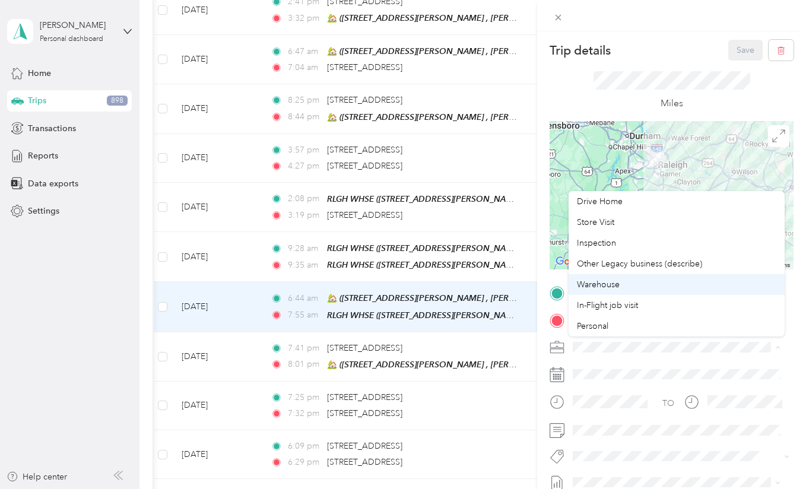
click at [607, 289] on span "Warehouse" at bounding box center [598, 285] width 43 height 10
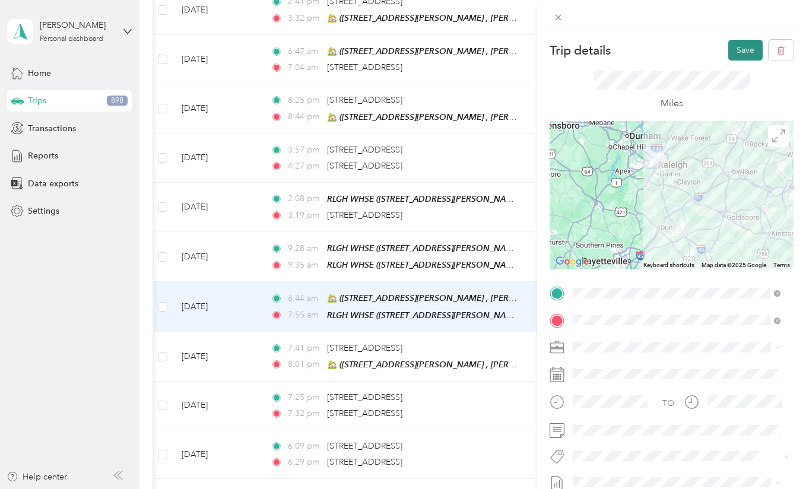
click at [732, 49] on button "Save" at bounding box center [745, 50] width 34 height 21
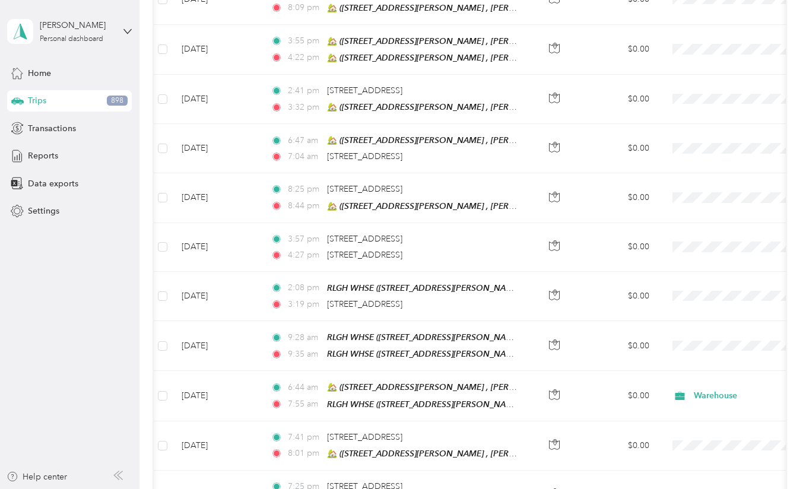
scroll to position [867, 0]
click at [256, 297] on td "[DATE]" at bounding box center [216, 295] width 89 height 49
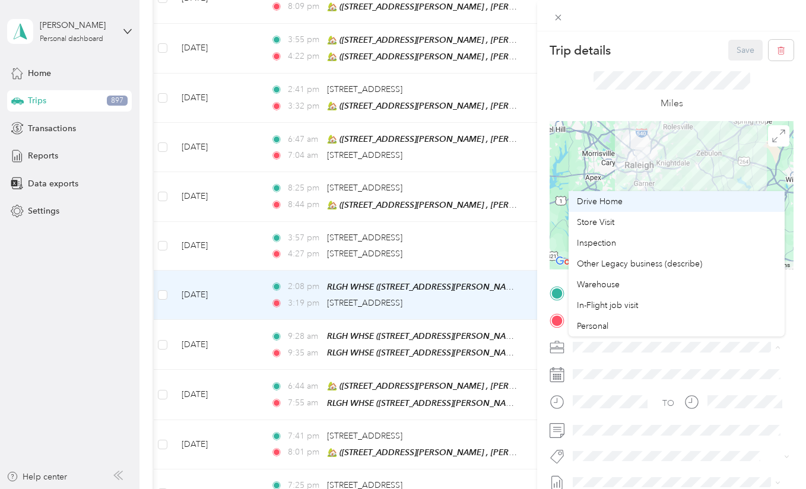
click at [633, 202] on div "Drive Home" at bounding box center [676, 201] width 199 height 12
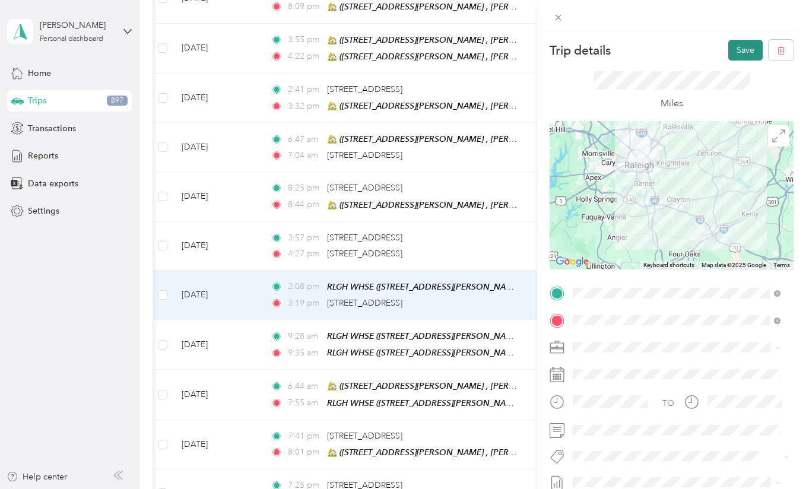
click at [729, 51] on button "Save" at bounding box center [745, 50] width 34 height 21
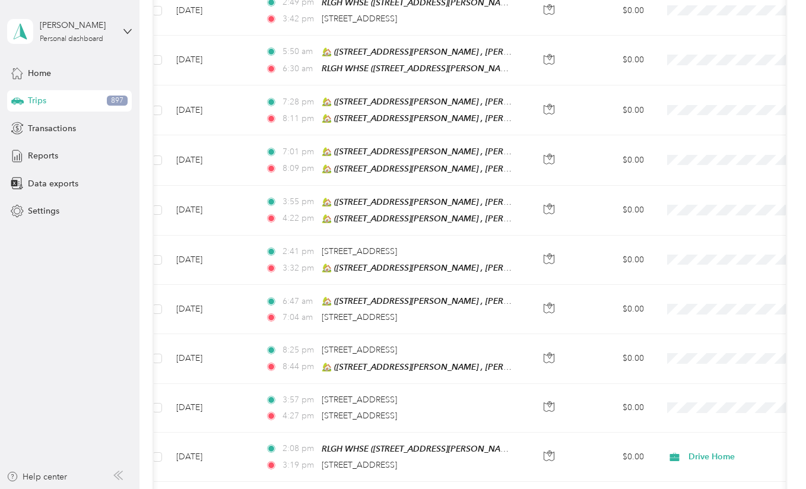
scroll to position [710, 0]
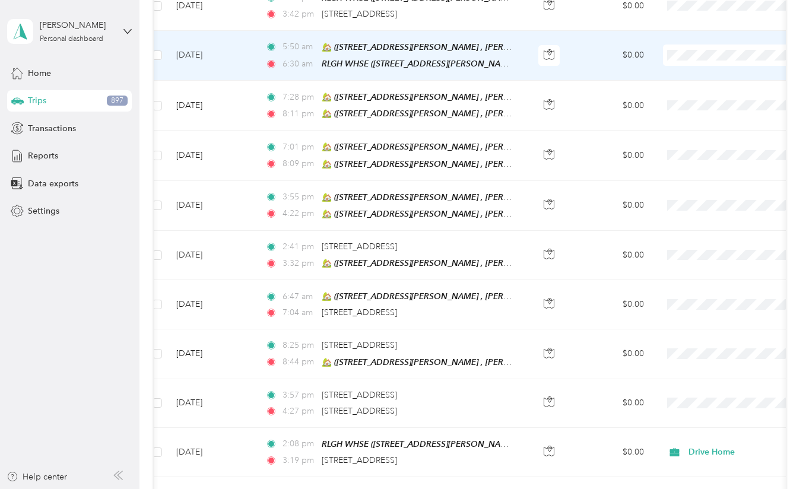
click at [236, 61] on td "[DATE]" at bounding box center [211, 56] width 89 height 50
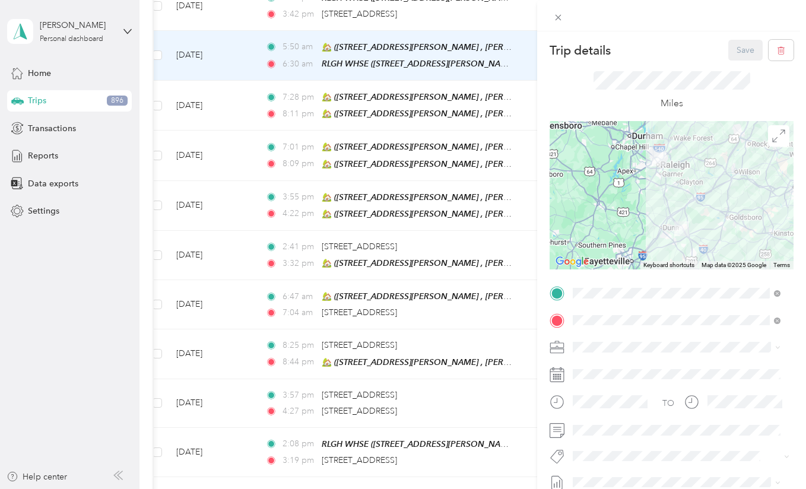
click at [618, 285] on li "Warehouse" at bounding box center [677, 284] width 216 height 21
click at [730, 59] on button "Save" at bounding box center [745, 50] width 34 height 21
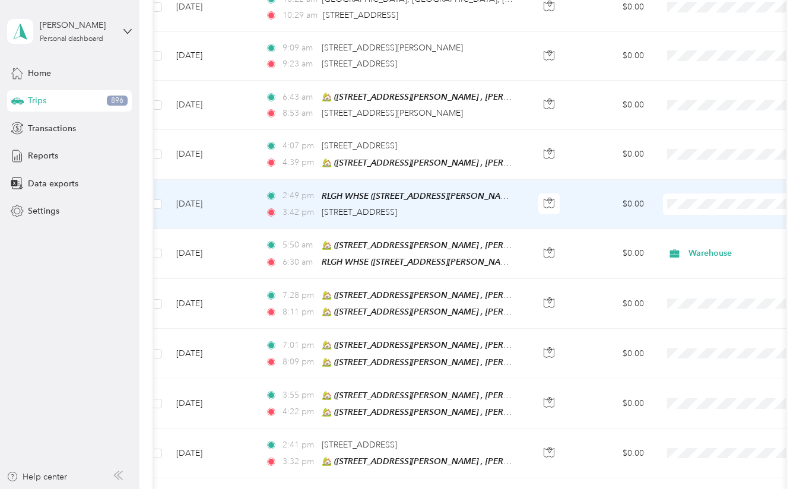
scroll to position [512, 0]
click at [245, 204] on td "[DATE]" at bounding box center [211, 204] width 89 height 49
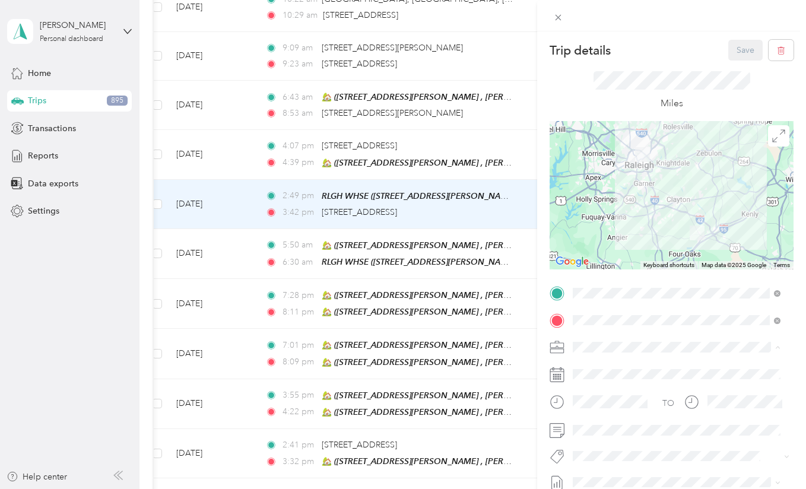
click at [640, 201] on div "Drive Home" at bounding box center [676, 201] width 199 height 12
click at [733, 46] on button "Save" at bounding box center [745, 50] width 34 height 21
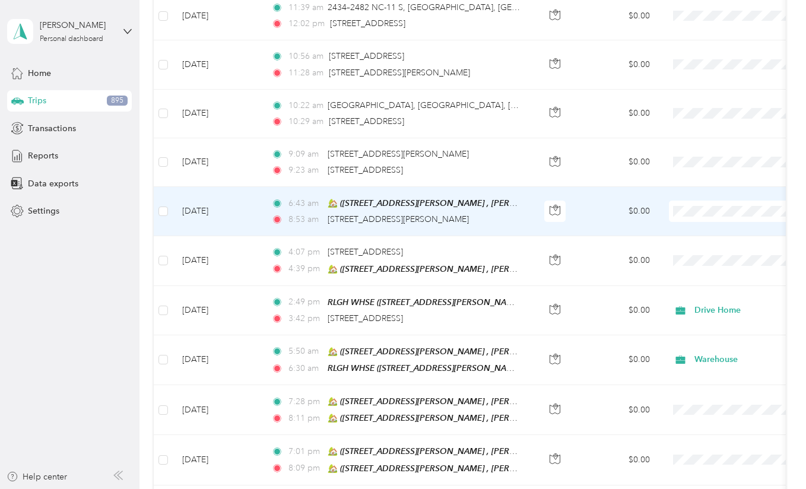
click at [513, 217] on div "8:53 am [STREET_ADDRESS][PERSON_NAME]" at bounding box center [395, 219] width 249 height 13
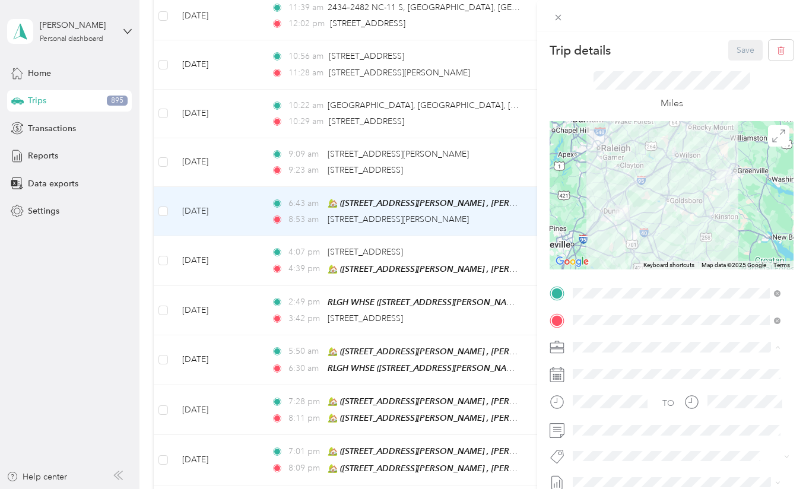
click at [624, 305] on span "In-Flight job visit" at bounding box center [607, 305] width 61 height 10
click at [161, 163] on div "Trip details Save This trip cannot be edited because it is either under review,…" at bounding box center [403, 244] width 806 height 489
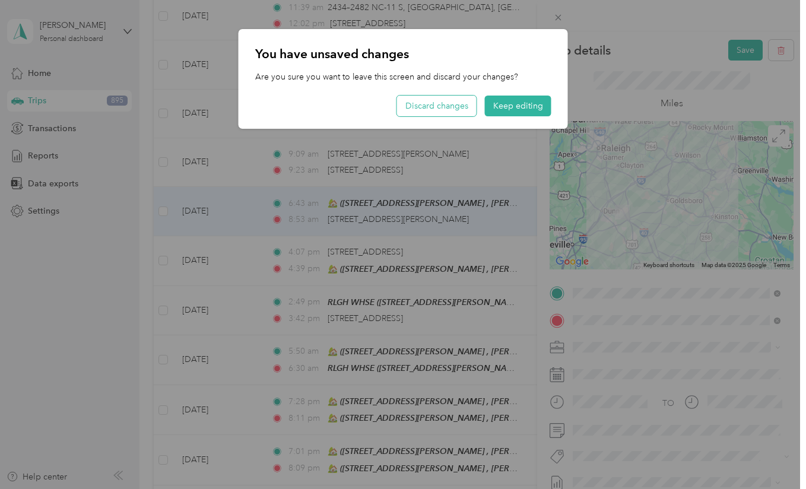
click at [469, 112] on button "Discard changes" at bounding box center [437, 106] width 80 height 21
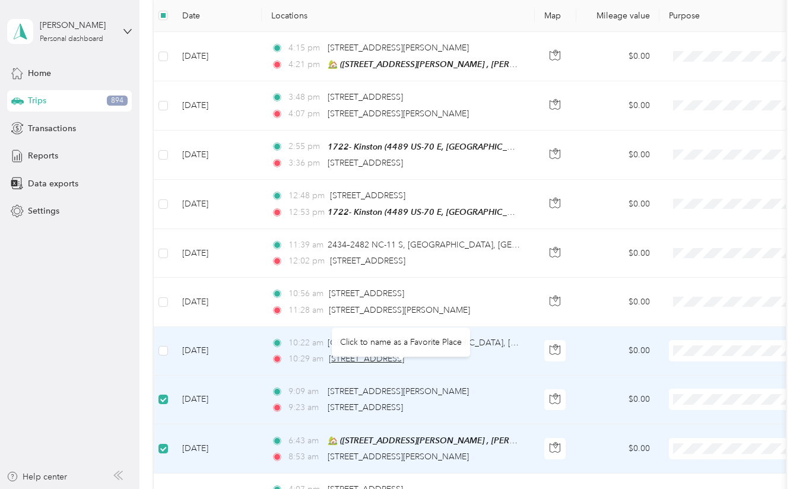
scroll to position [125, 0]
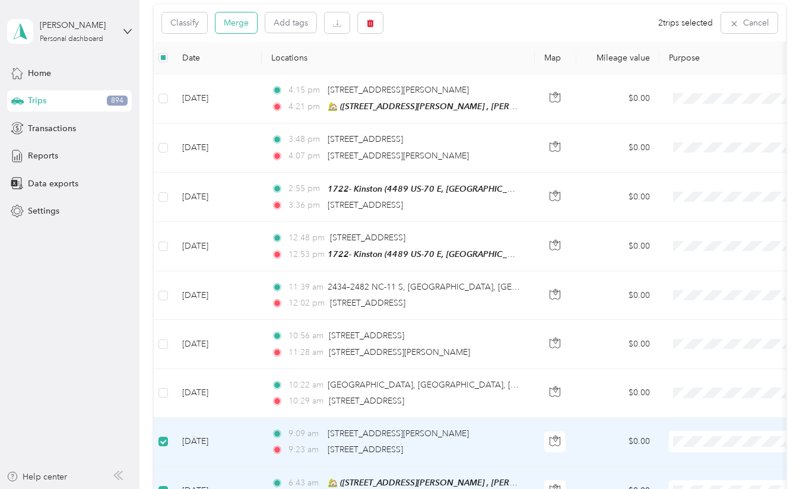
click at [239, 24] on button "Merge" at bounding box center [236, 22] width 42 height 21
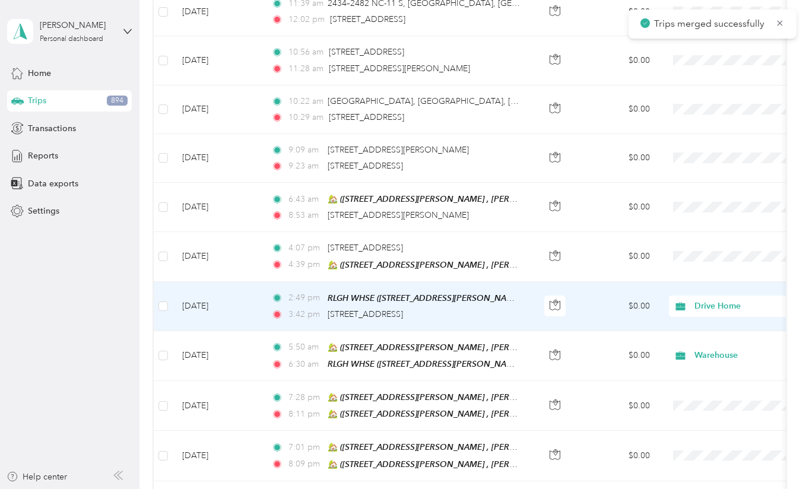
scroll to position [405, 0]
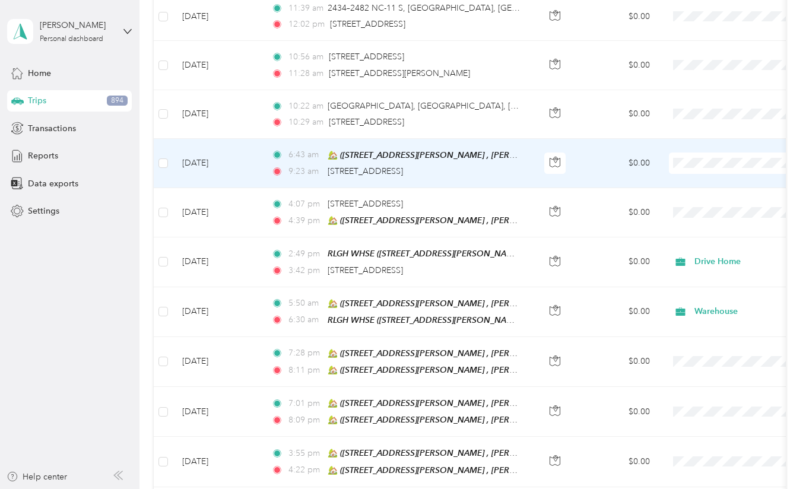
click at [253, 170] on td "[DATE]" at bounding box center [217, 163] width 89 height 49
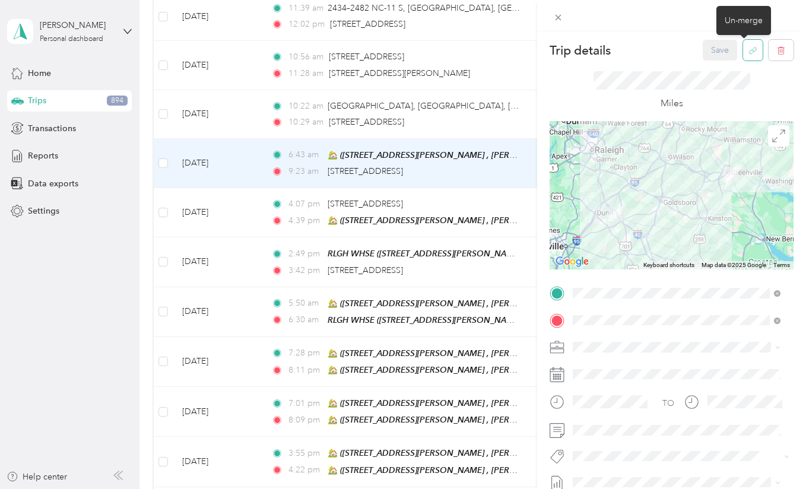
click at [748, 52] on icon "button" at bounding box center [752, 50] width 9 height 9
click at [707, 58] on button "Yes" at bounding box center [711, 58] width 23 height 19
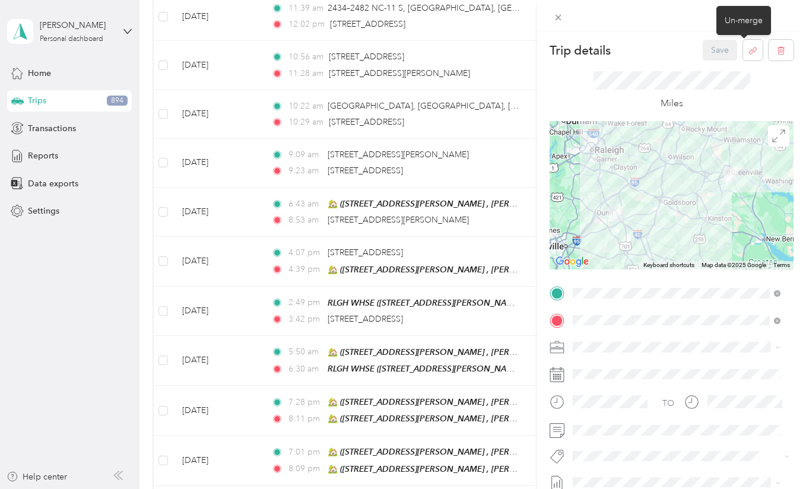
click at [250, 222] on div "Trip details Save This trip cannot be edited because it is either under review,…" at bounding box center [403, 244] width 806 height 489
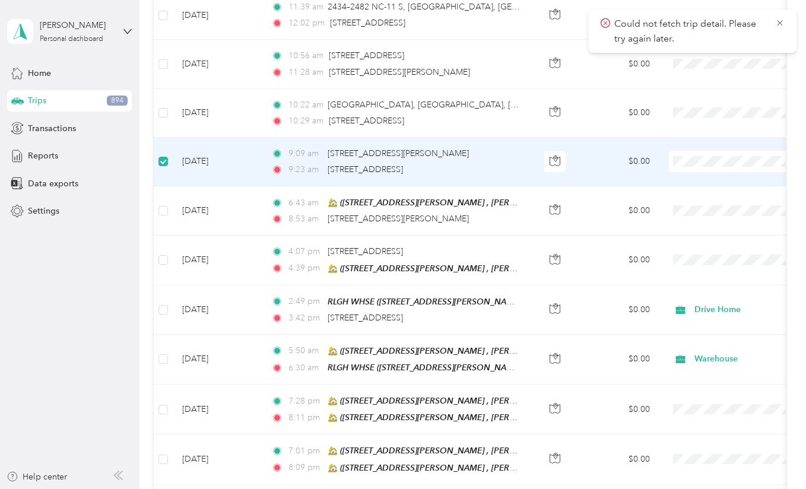
scroll to position [404, 0]
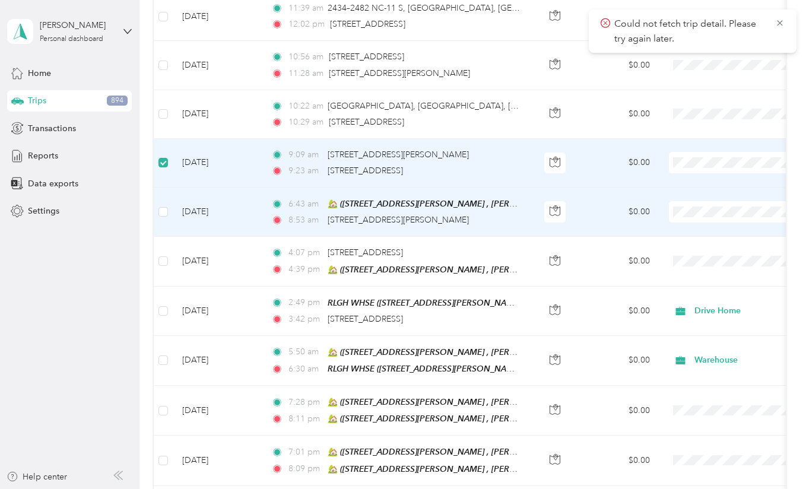
click at [160, 203] on td at bounding box center [163, 212] width 19 height 49
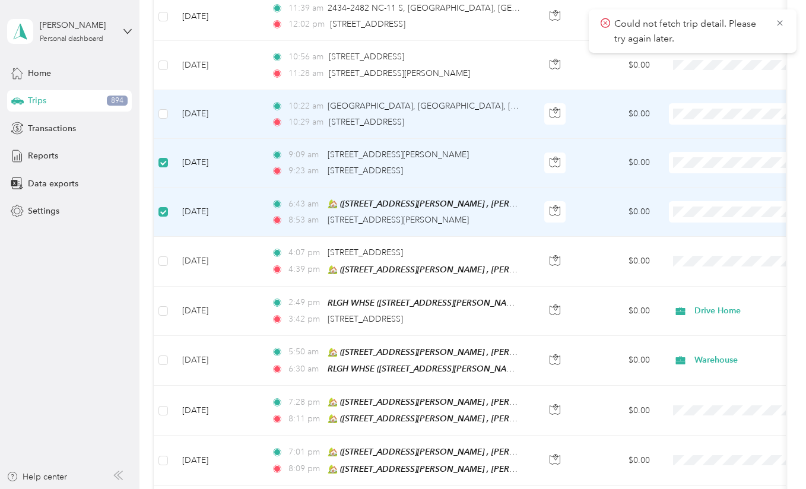
scroll to position [0, 0]
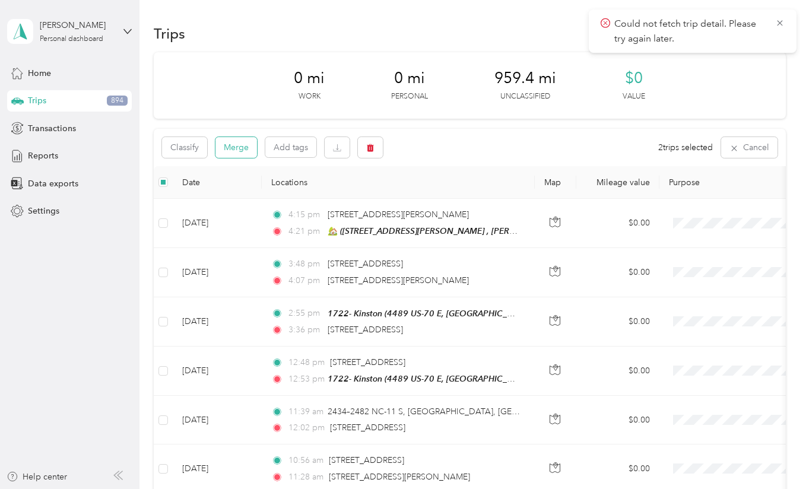
click at [231, 143] on button "Merge" at bounding box center [236, 147] width 42 height 21
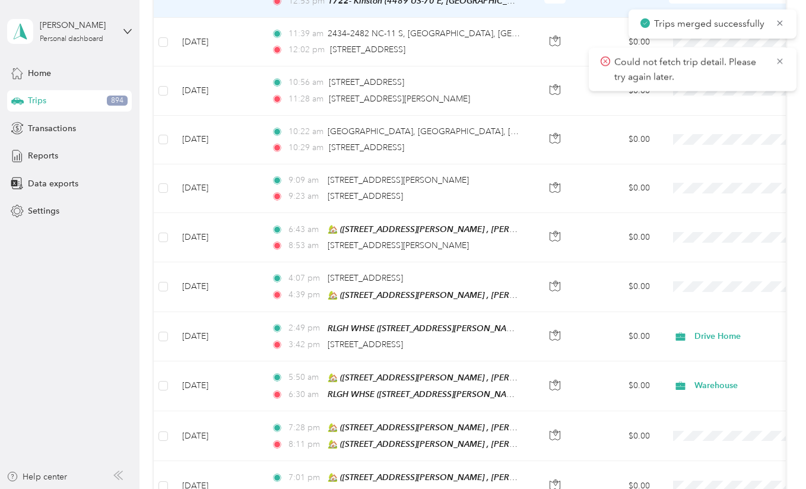
scroll to position [380, 0]
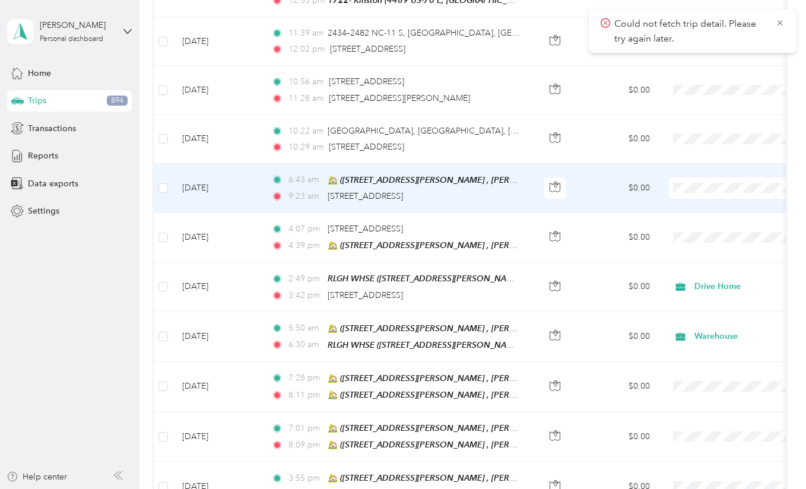
click at [254, 195] on td "[DATE]" at bounding box center [217, 188] width 89 height 49
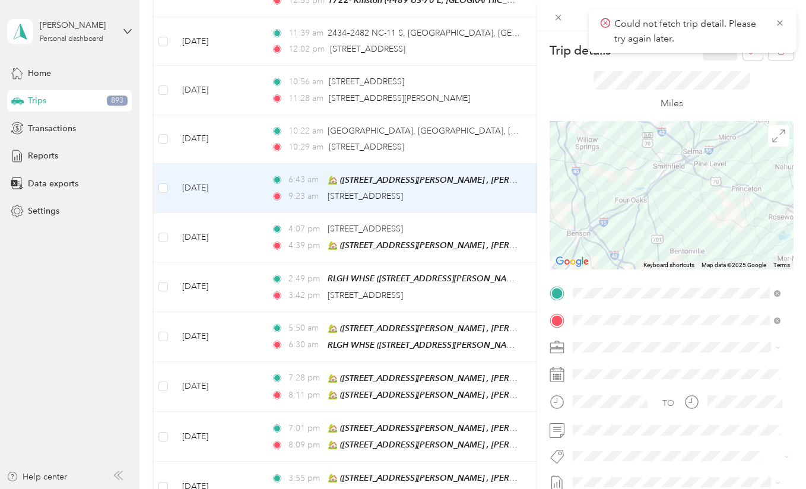
drag, startPoint x: 576, startPoint y: 197, endPoint x: 632, endPoint y: 261, distance: 84.9
click at [632, 261] on div at bounding box center [672, 195] width 244 height 148
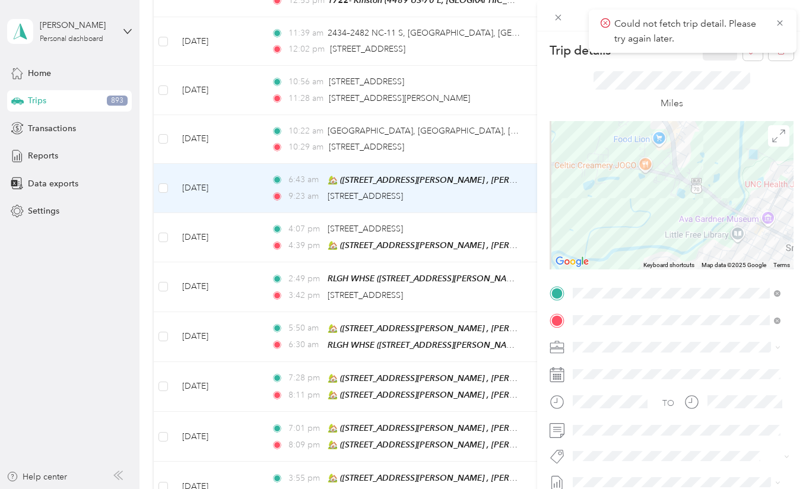
drag, startPoint x: 621, startPoint y: 206, endPoint x: 734, endPoint y: 216, distance: 113.2
click at [734, 216] on div at bounding box center [672, 195] width 244 height 148
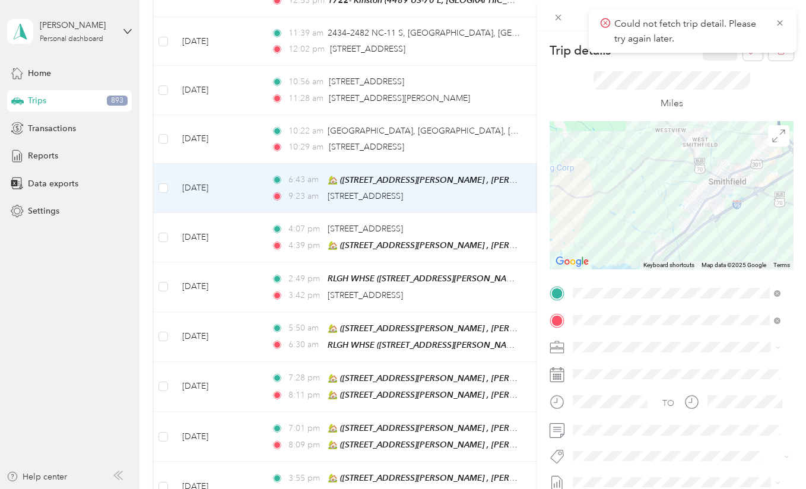
click at [617, 312] on ol "Drive Home Store Visit Inspection Other Legacy business (describe) Warehouse In…" at bounding box center [677, 260] width 216 height 145
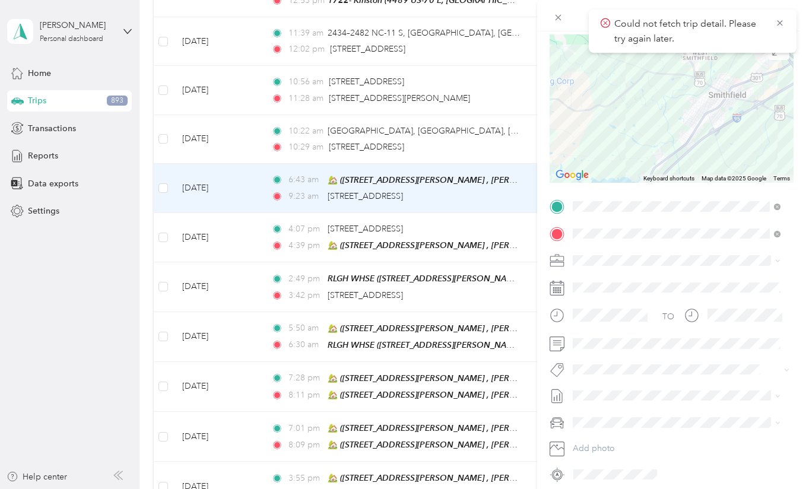
scroll to position [90, 0]
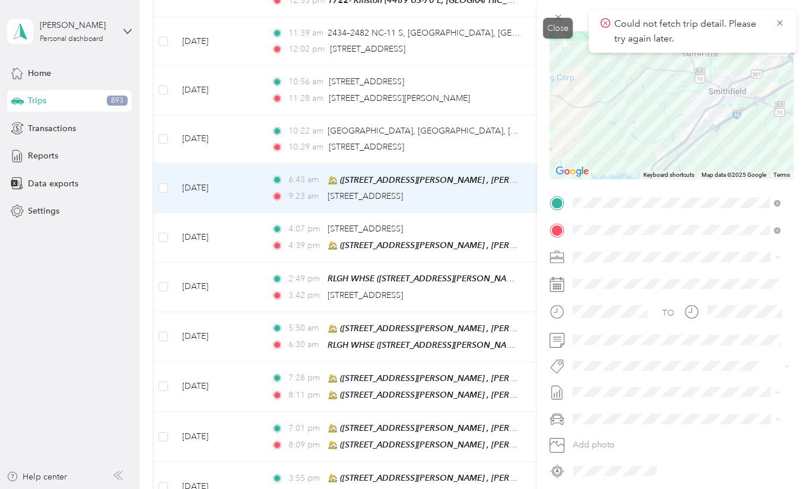
click at [557, 24] on div "Close" at bounding box center [558, 28] width 30 height 21
click at [564, 11] on span at bounding box center [558, 17] width 17 height 17
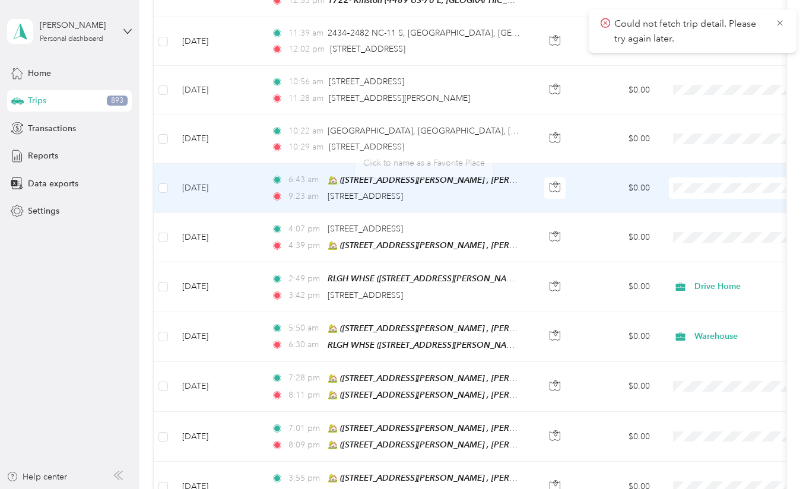
click at [252, 189] on td "[DATE]" at bounding box center [217, 188] width 89 height 49
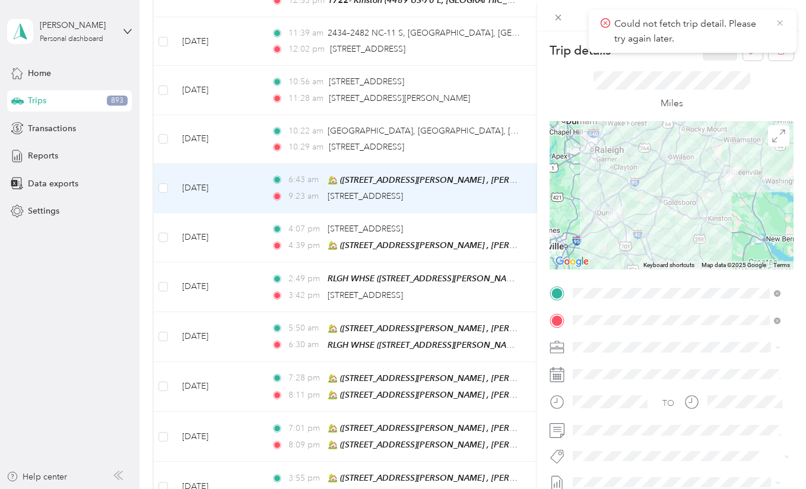
click at [783, 21] on icon at bounding box center [779, 23] width 9 height 11
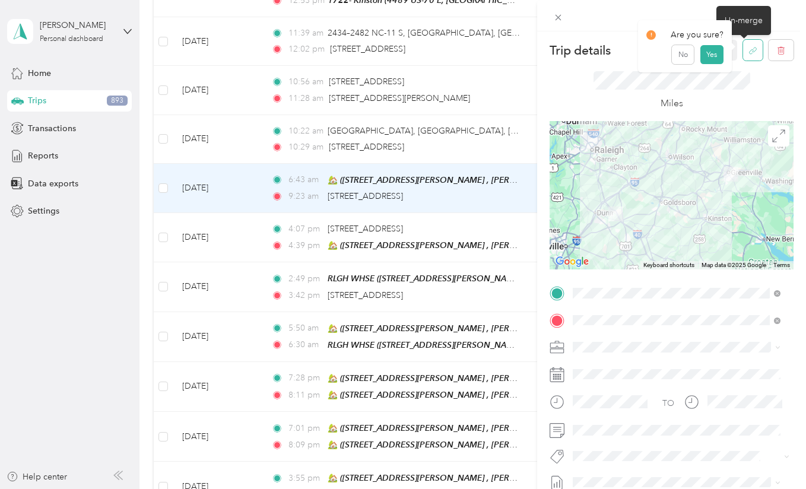
click at [743, 58] on button "button" at bounding box center [753, 50] width 20 height 21
click at [704, 59] on button "Yes" at bounding box center [711, 58] width 23 height 19
click at [558, 22] on icon at bounding box center [558, 17] width 10 height 10
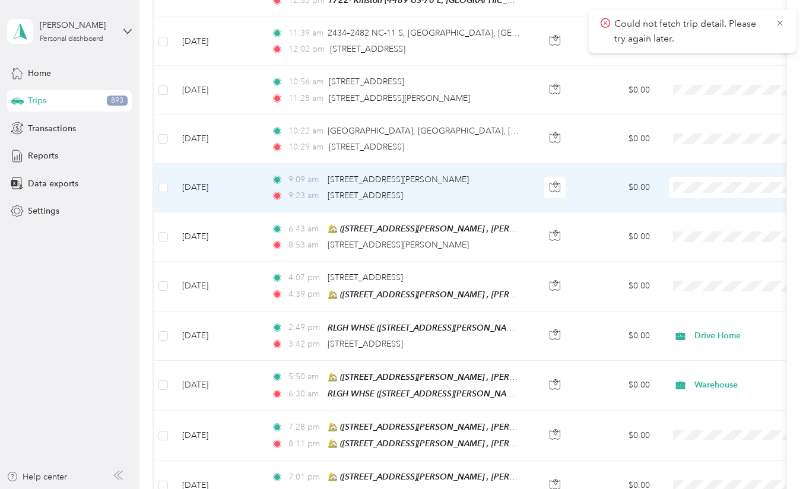
click at [246, 196] on td "[DATE]" at bounding box center [217, 188] width 89 height 49
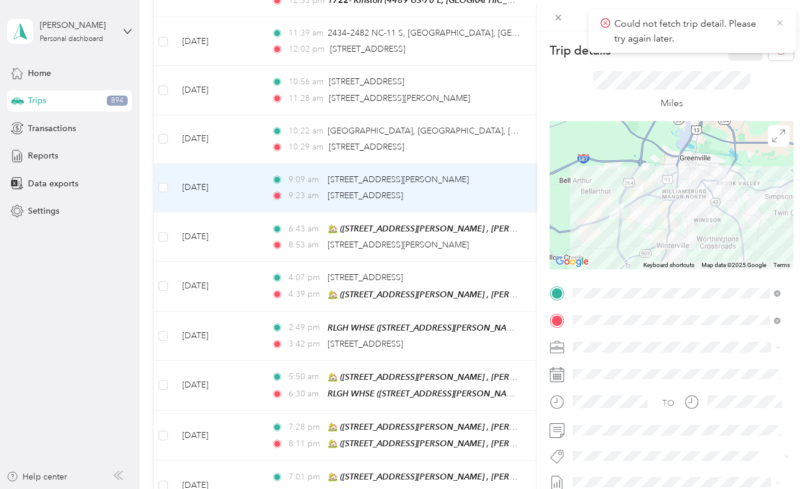
click at [783, 24] on icon at bounding box center [779, 23] width 9 height 11
click at [162, 190] on div "Trip details Save This trip cannot be edited because it is either under review,…" at bounding box center [403, 244] width 806 height 489
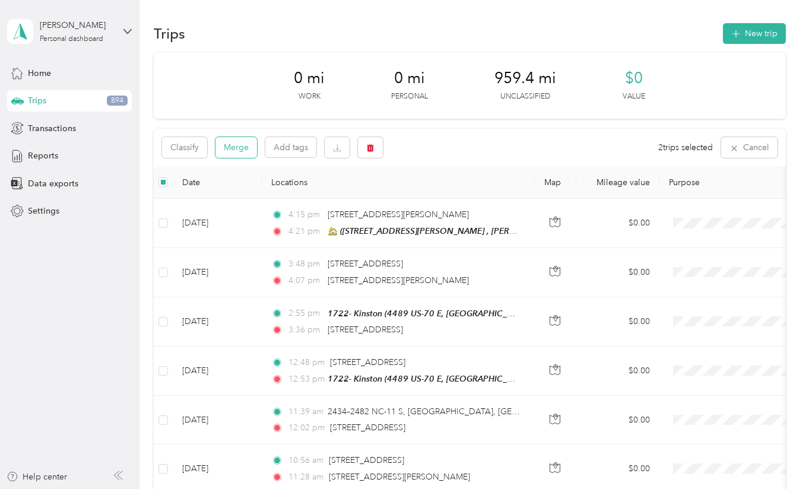
click at [236, 142] on button "Merge" at bounding box center [236, 147] width 42 height 21
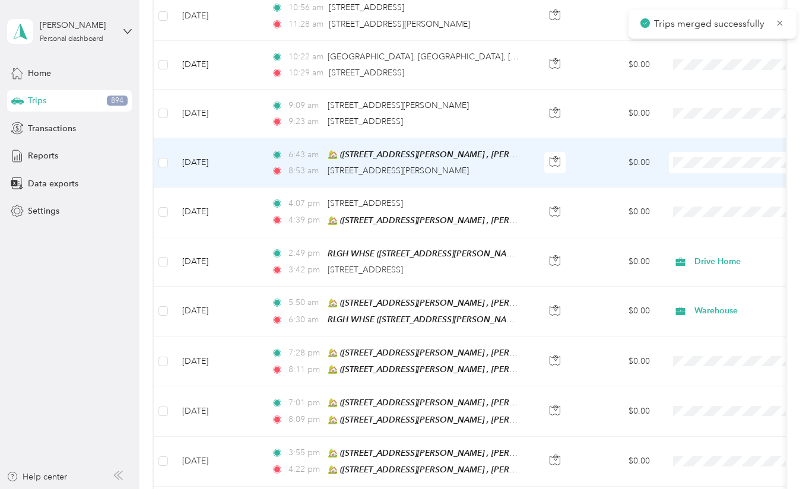
scroll to position [455, 0]
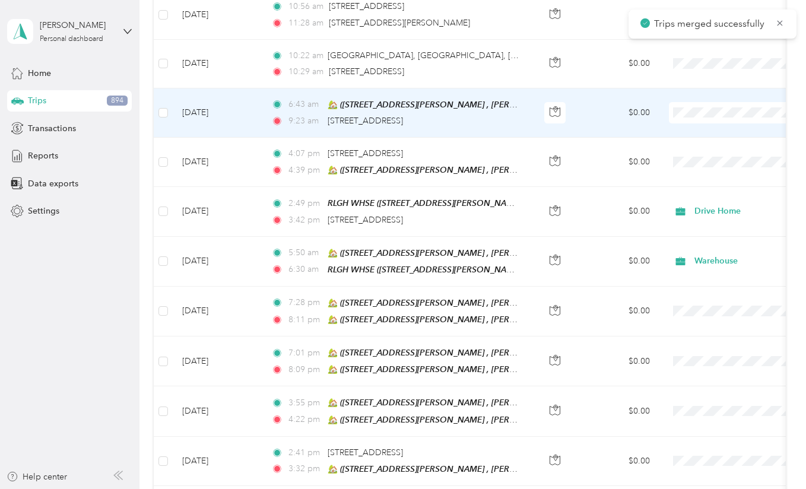
click at [234, 114] on td "[DATE]" at bounding box center [217, 112] width 89 height 49
